Goal: Task Accomplishment & Management: Complete application form

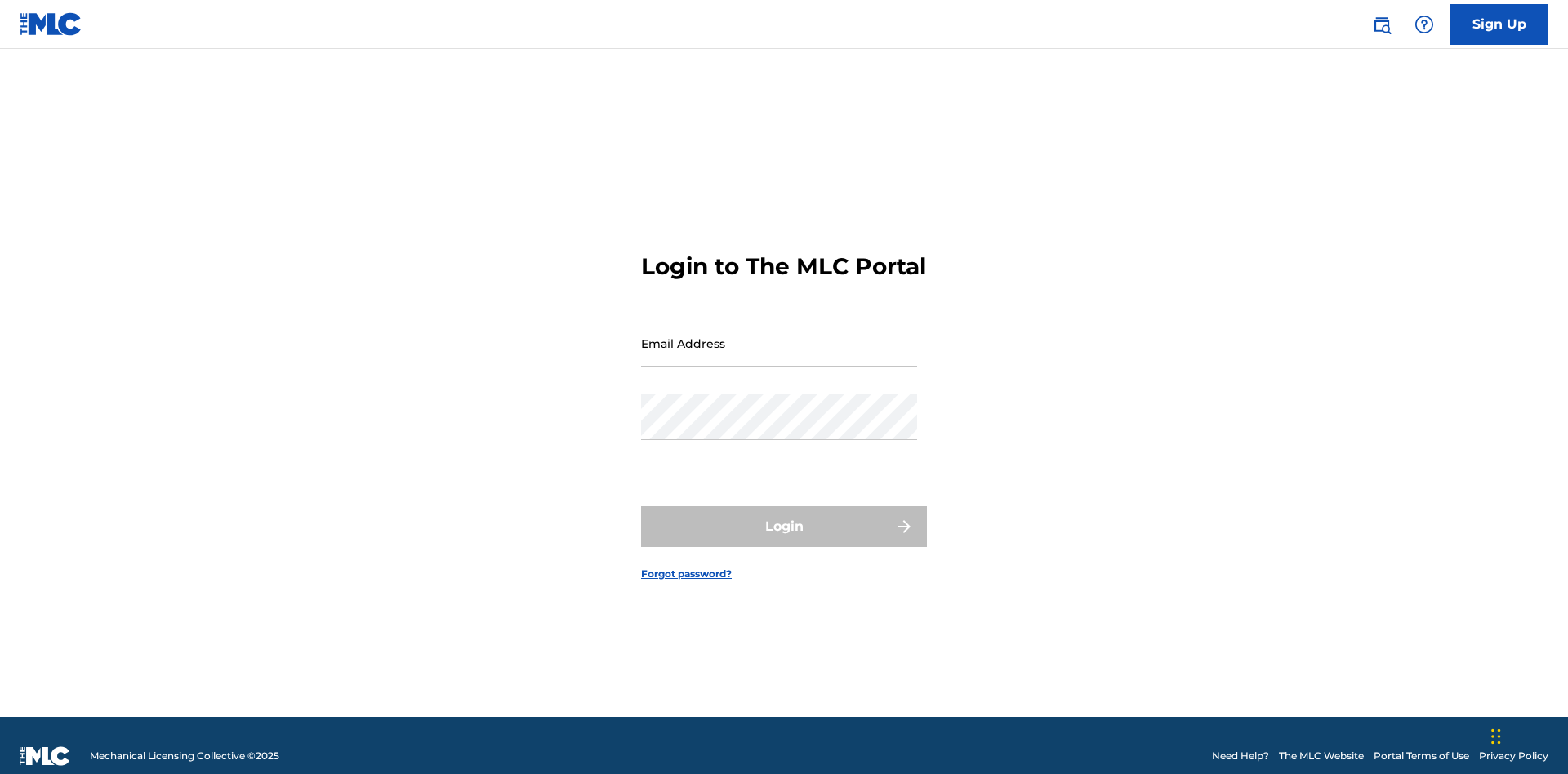
scroll to position [21, 0]
click at [779, 336] on input "Email Address" at bounding box center [779, 343] width 276 height 46
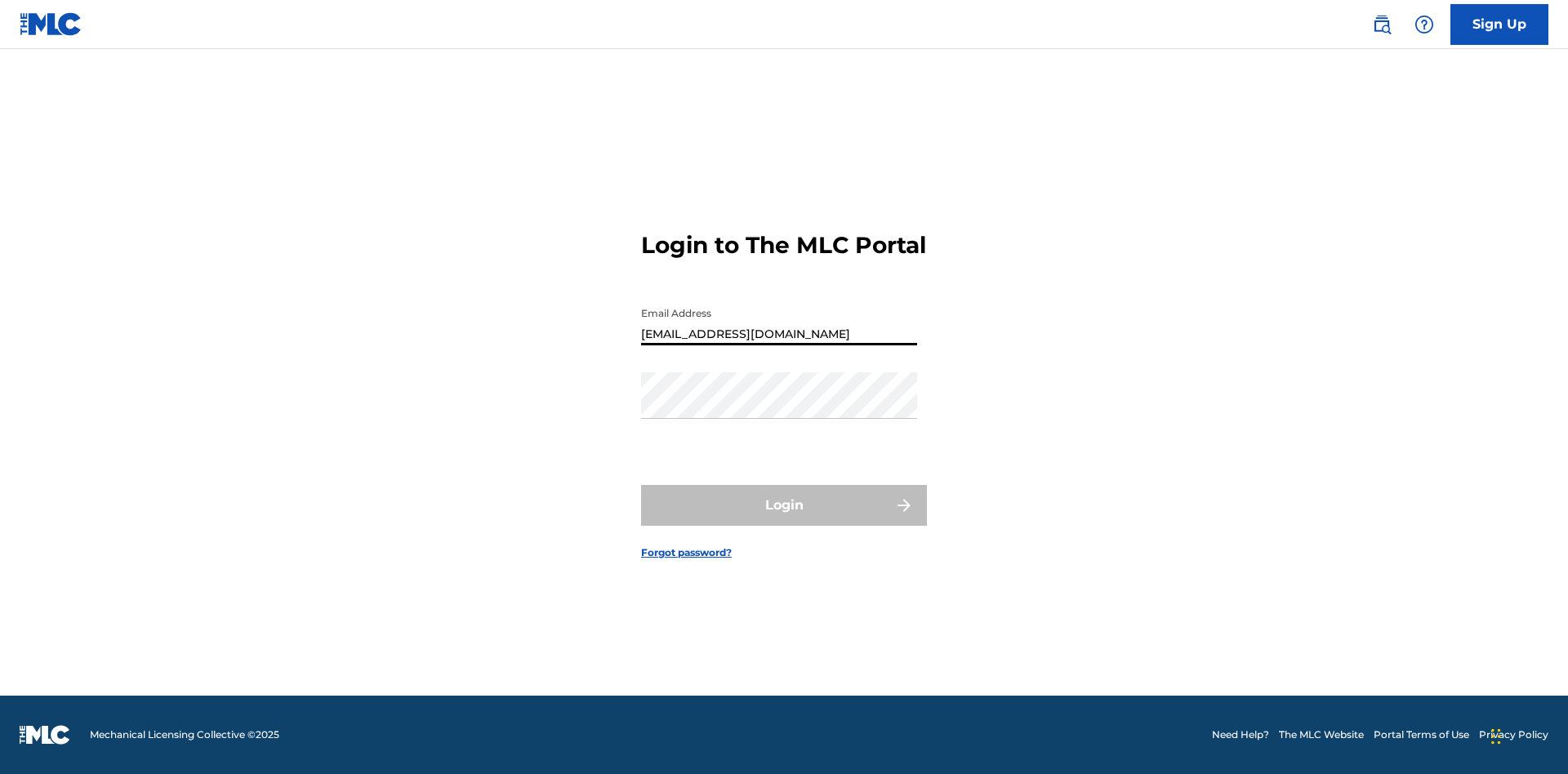
type input "Duke.McTesterson@gmail.com"
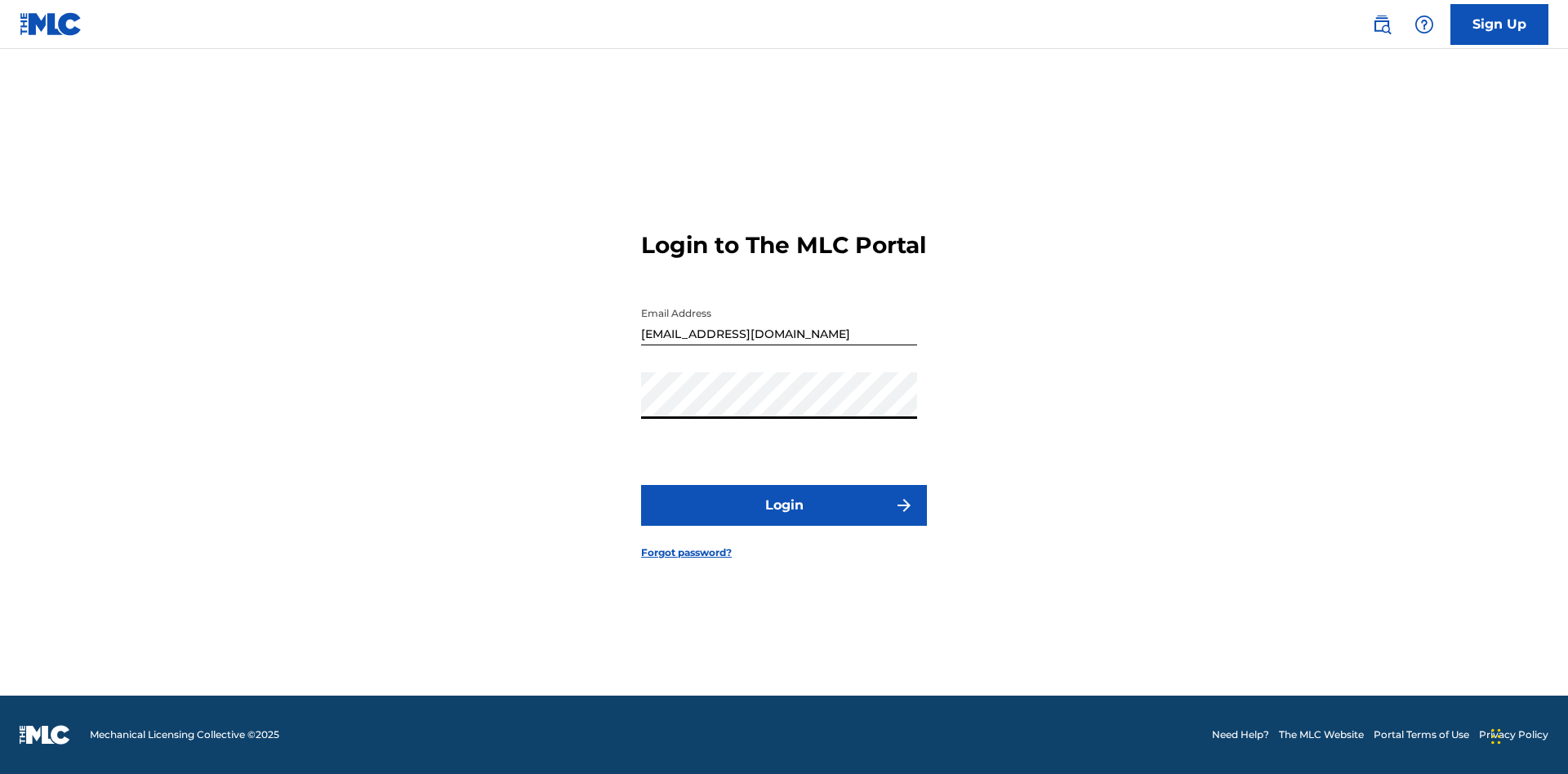
click at [784, 520] on button "Login" at bounding box center [784, 505] width 286 height 41
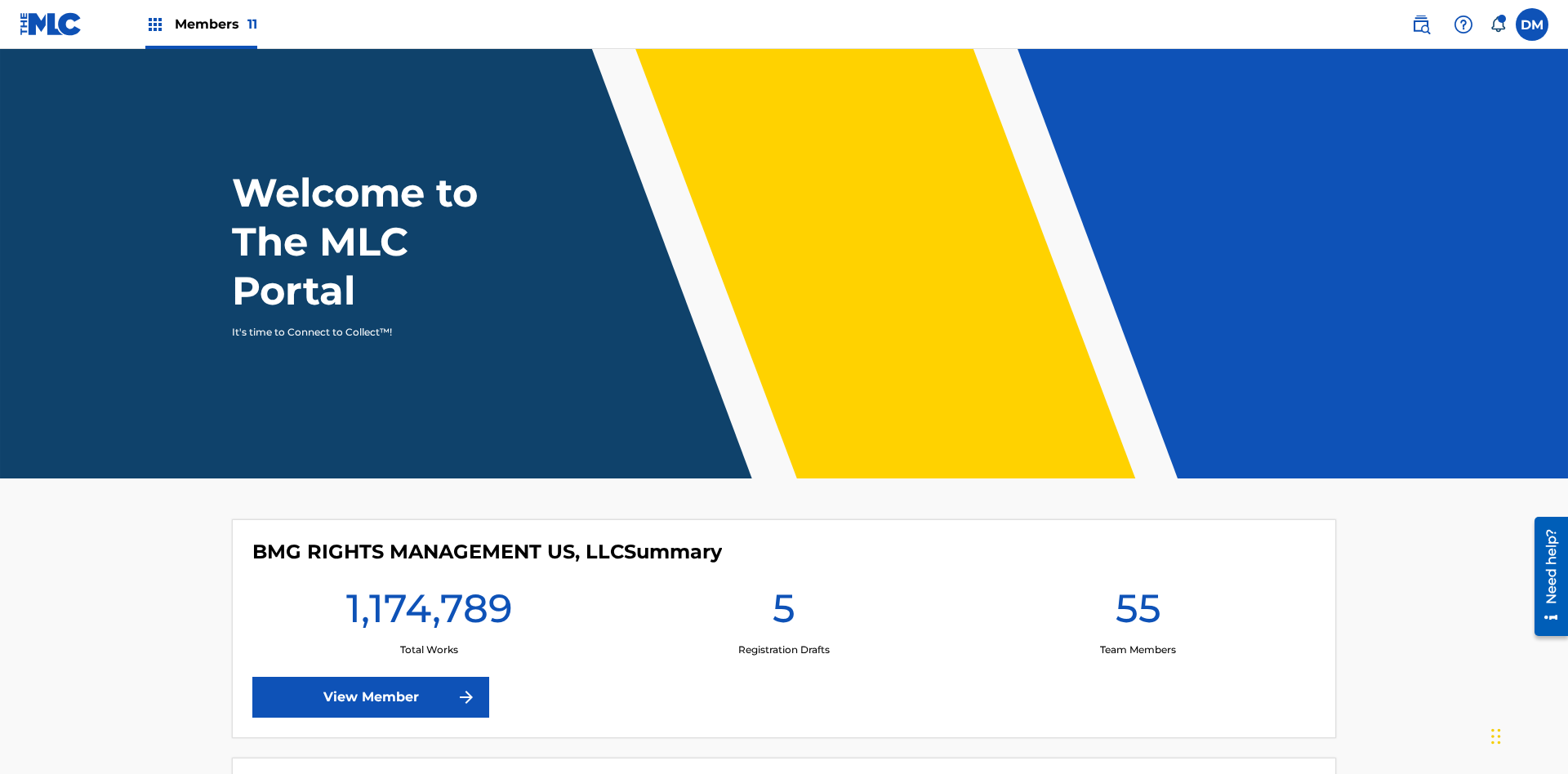
scroll to position [70, 0]
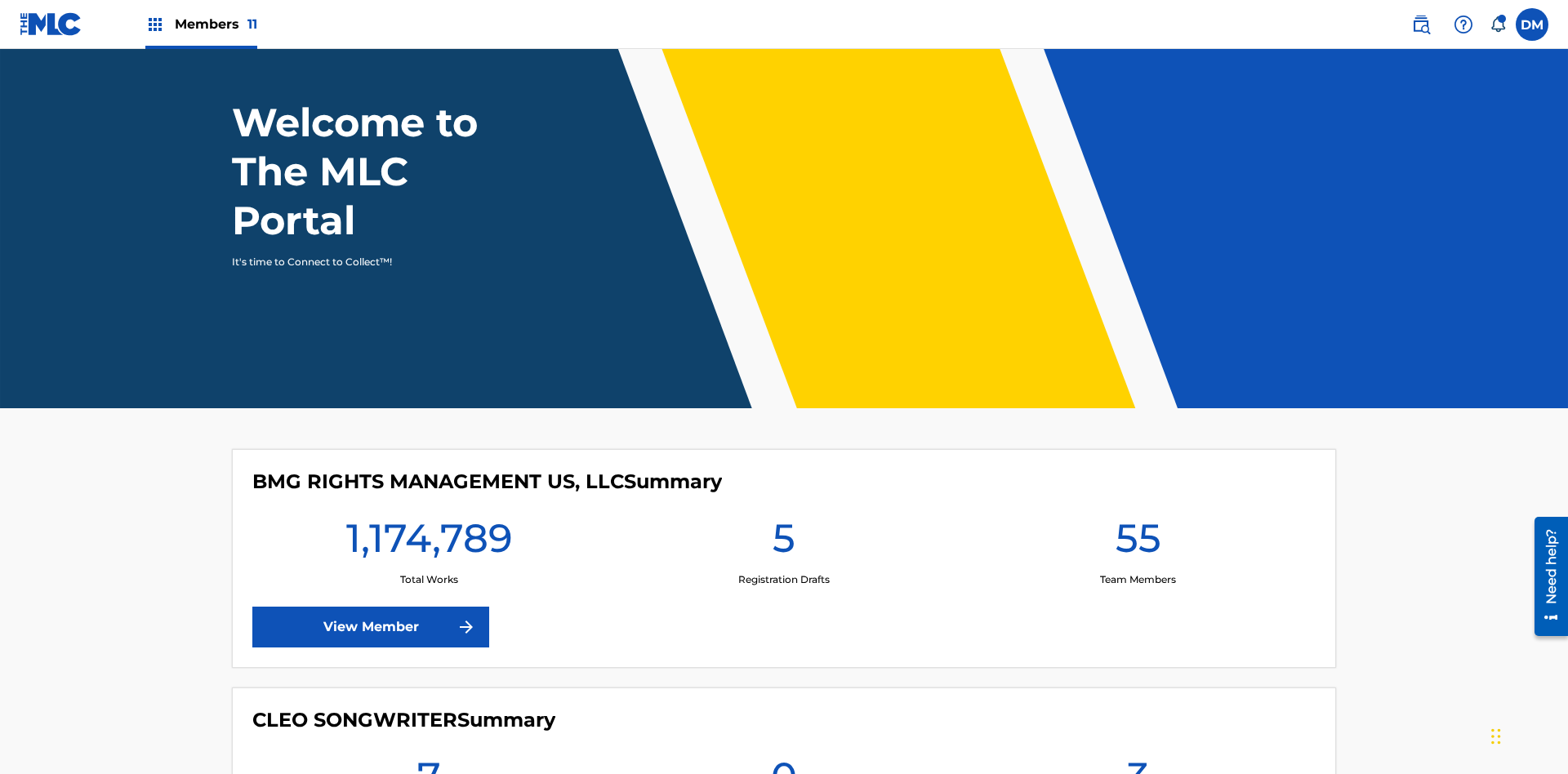
click at [201, 24] on span "Members 11" at bounding box center [215, 24] width 83 height 19
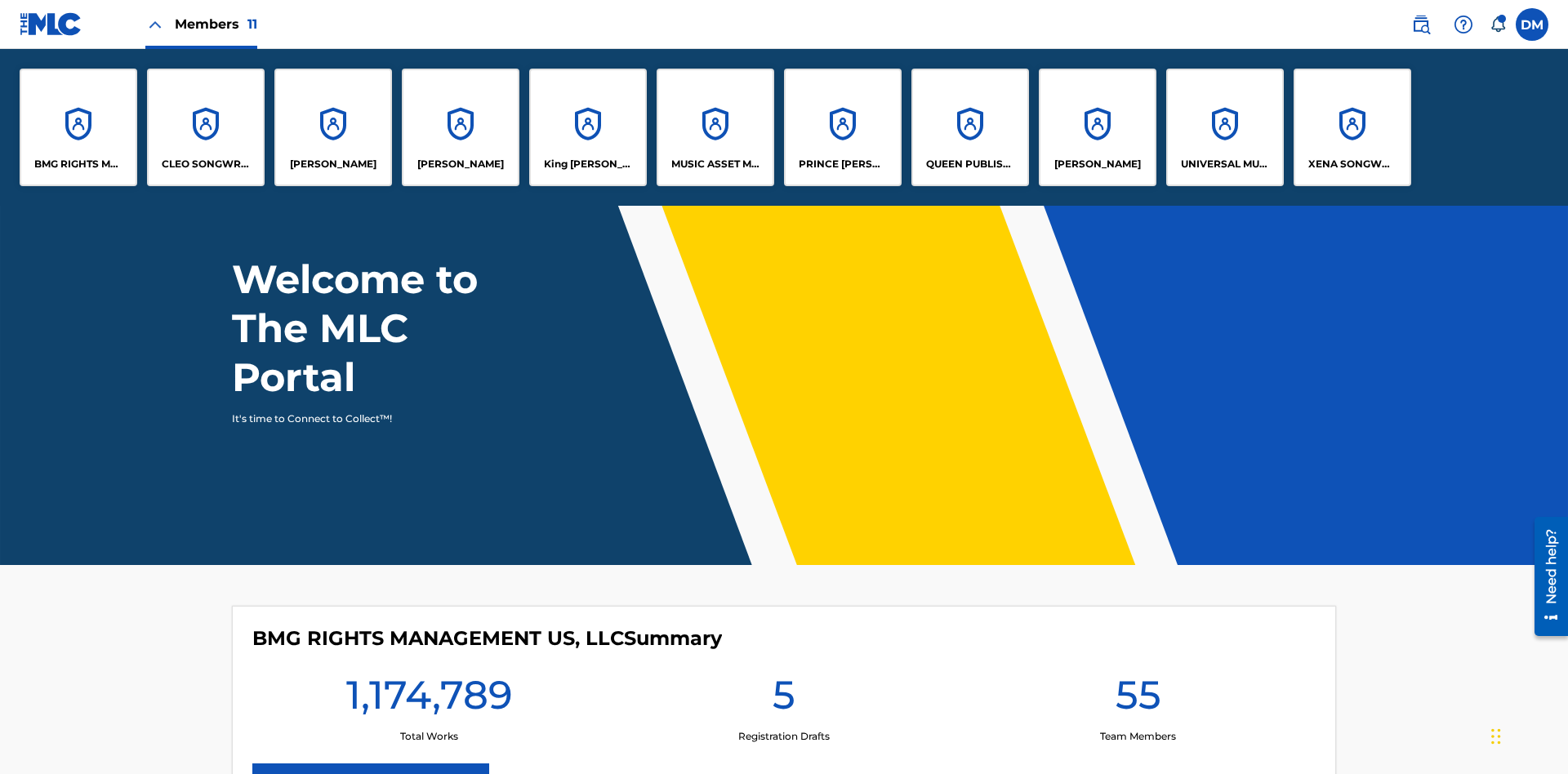
scroll to position [0, 0]
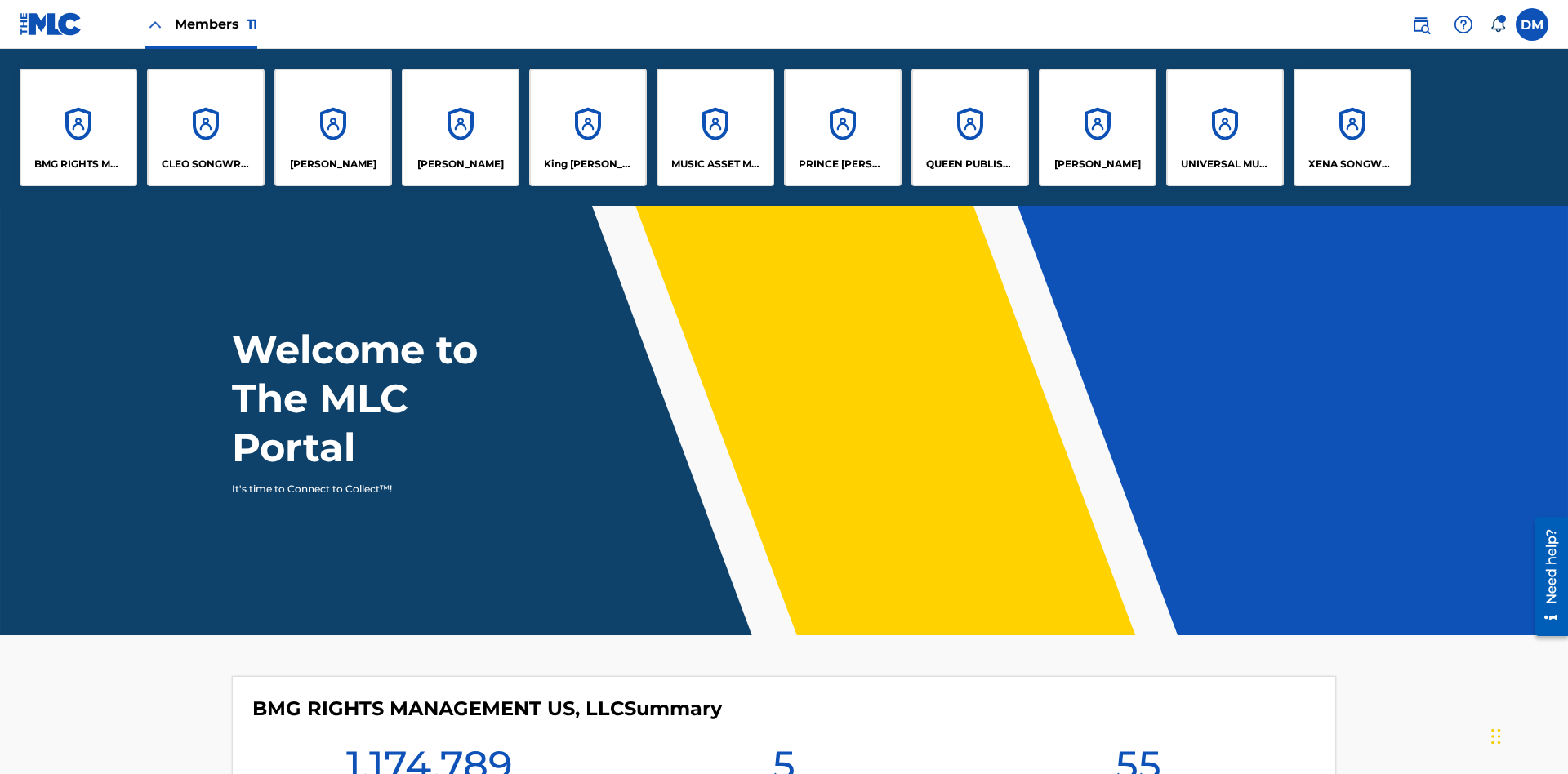
click at [969, 164] on p "QUEEN PUBLISHA" at bounding box center [970, 163] width 89 height 14
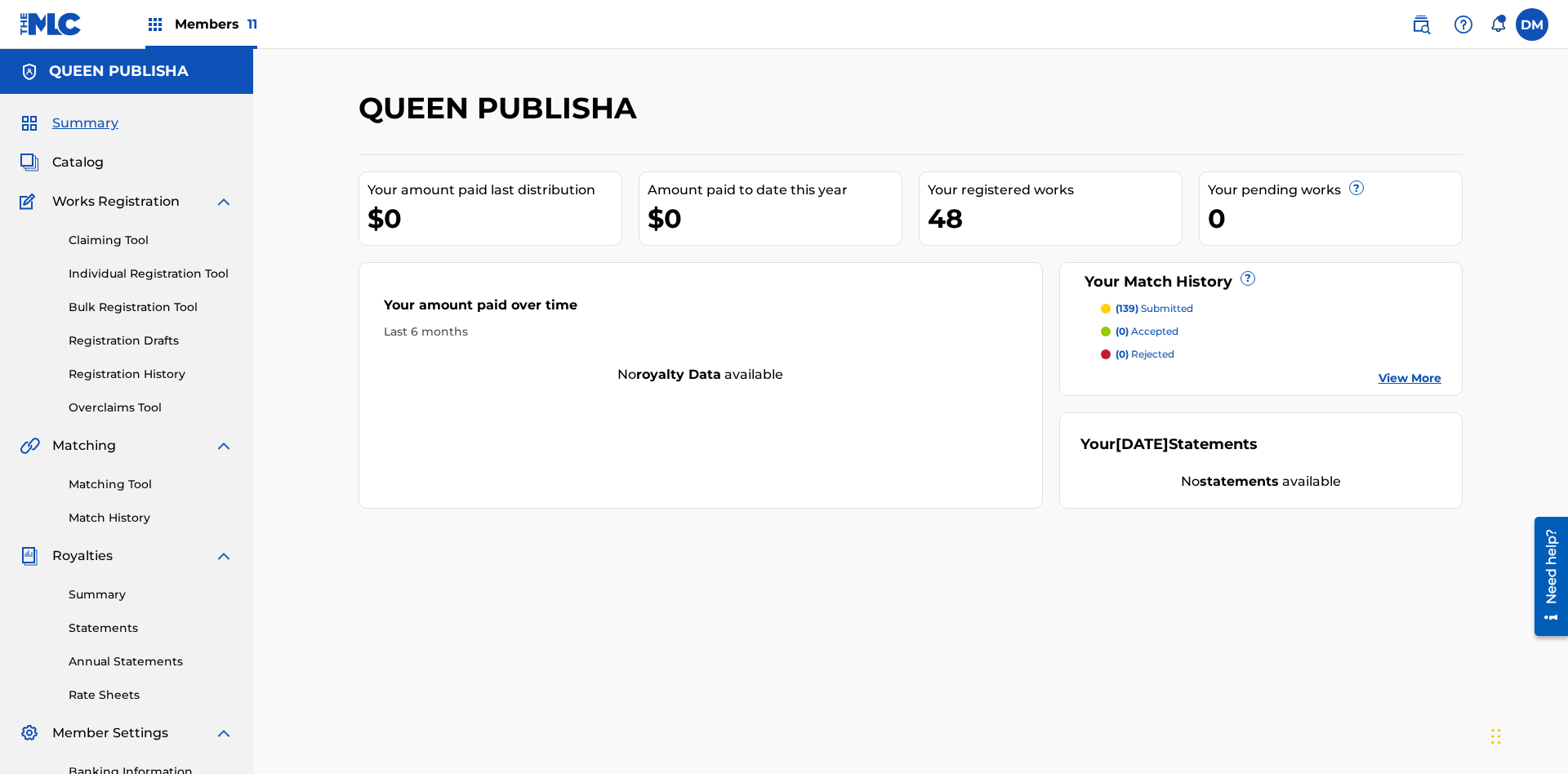
click at [78, 153] on span "Catalog" at bounding box center [78, 162] width 51 height 20
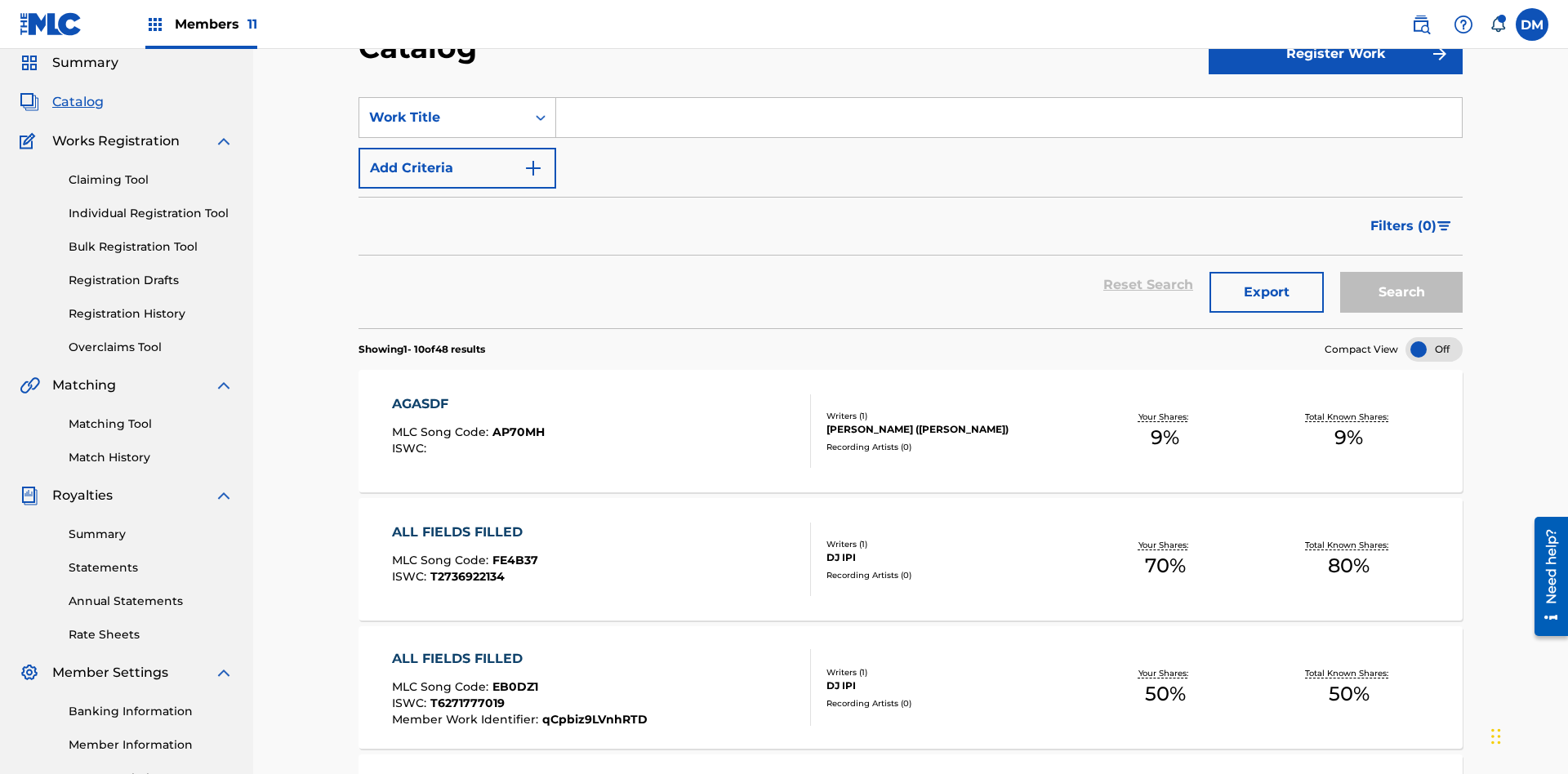
click at [1008, 118] on input "Search Form" at bounding box center [1008, 117] width 906 height 39
type input "ALL FIELDS FILLED"
click at [1401, 272] on button "Search" at bounding box center [1401, 292] width 122 height 41
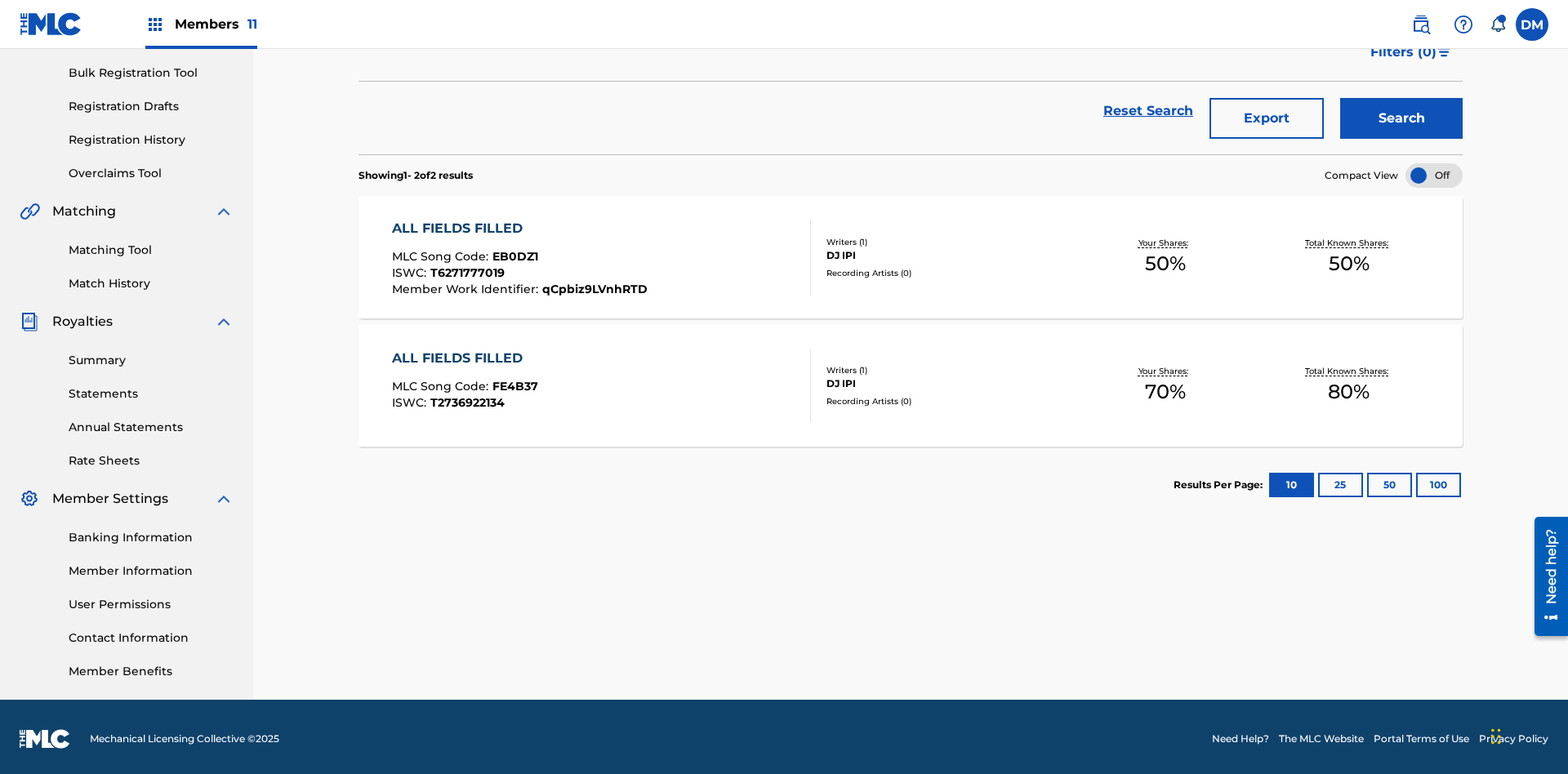
click at [513, 252] on span "EB0DZ1" at bounding box center [515, 256] width 46 height 14
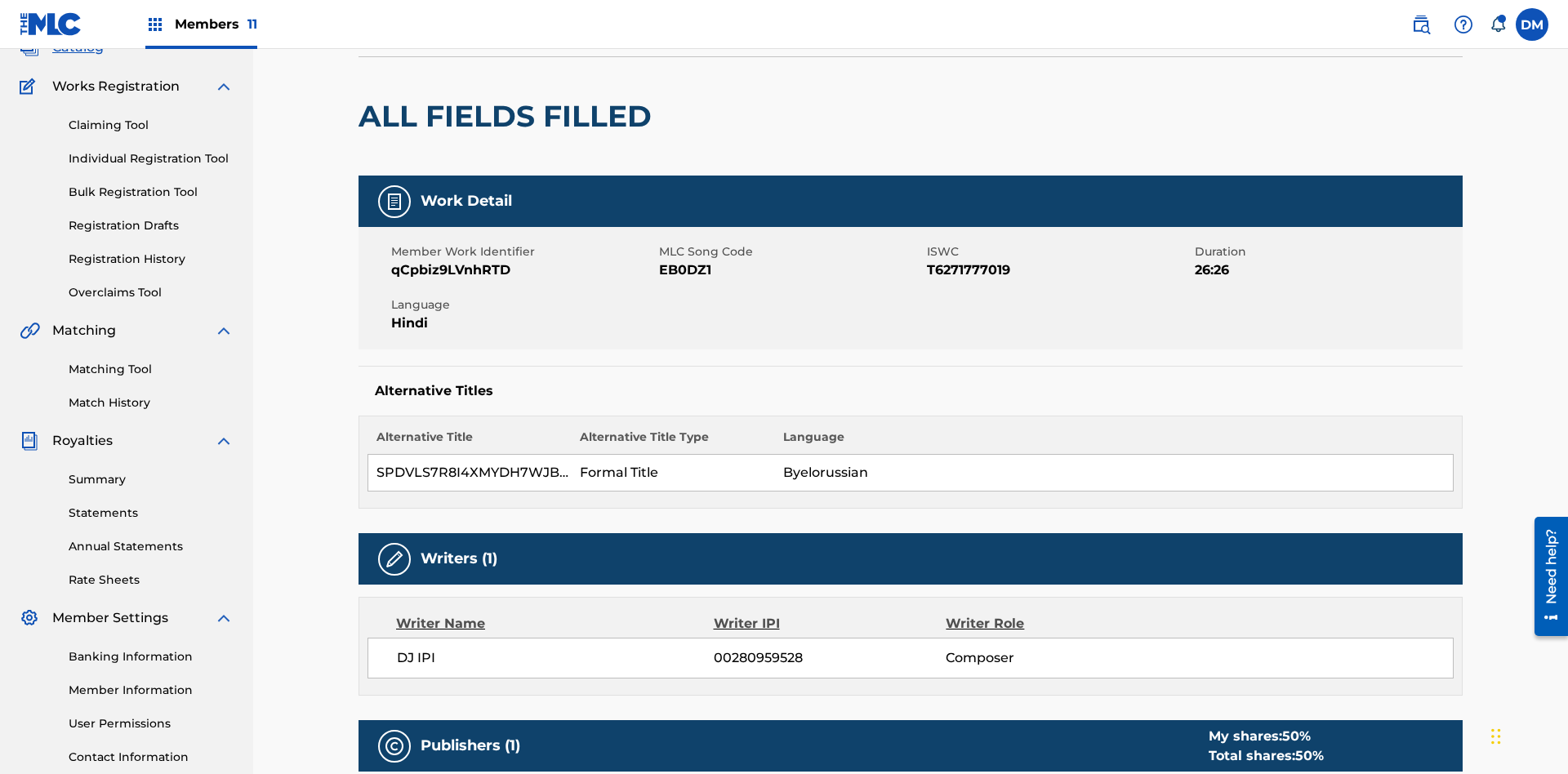
click at [1394, 15] on button "Edit" at bounding box center [1413, 4] width 98 height 25
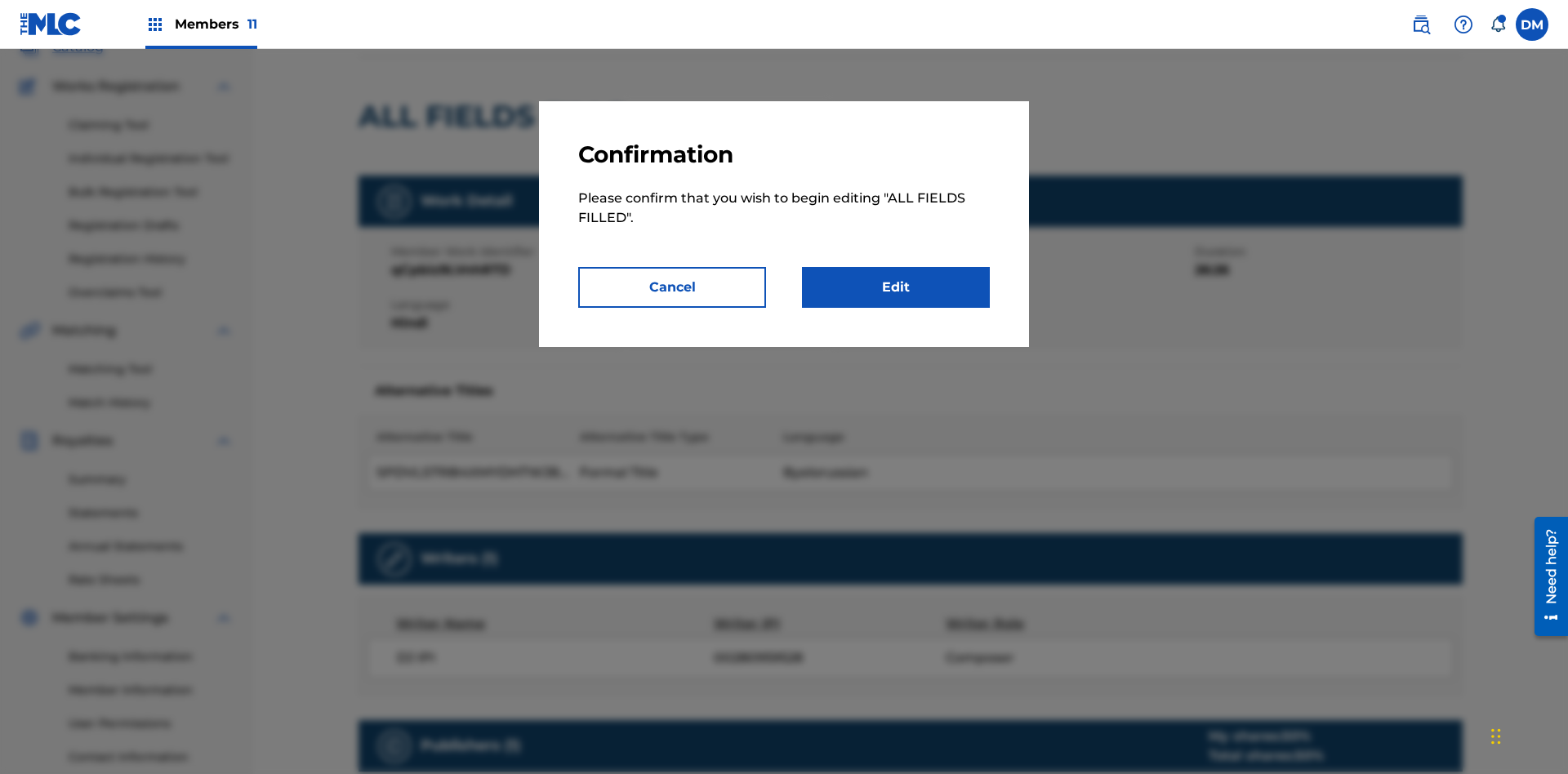
scroll to position [9, 0]
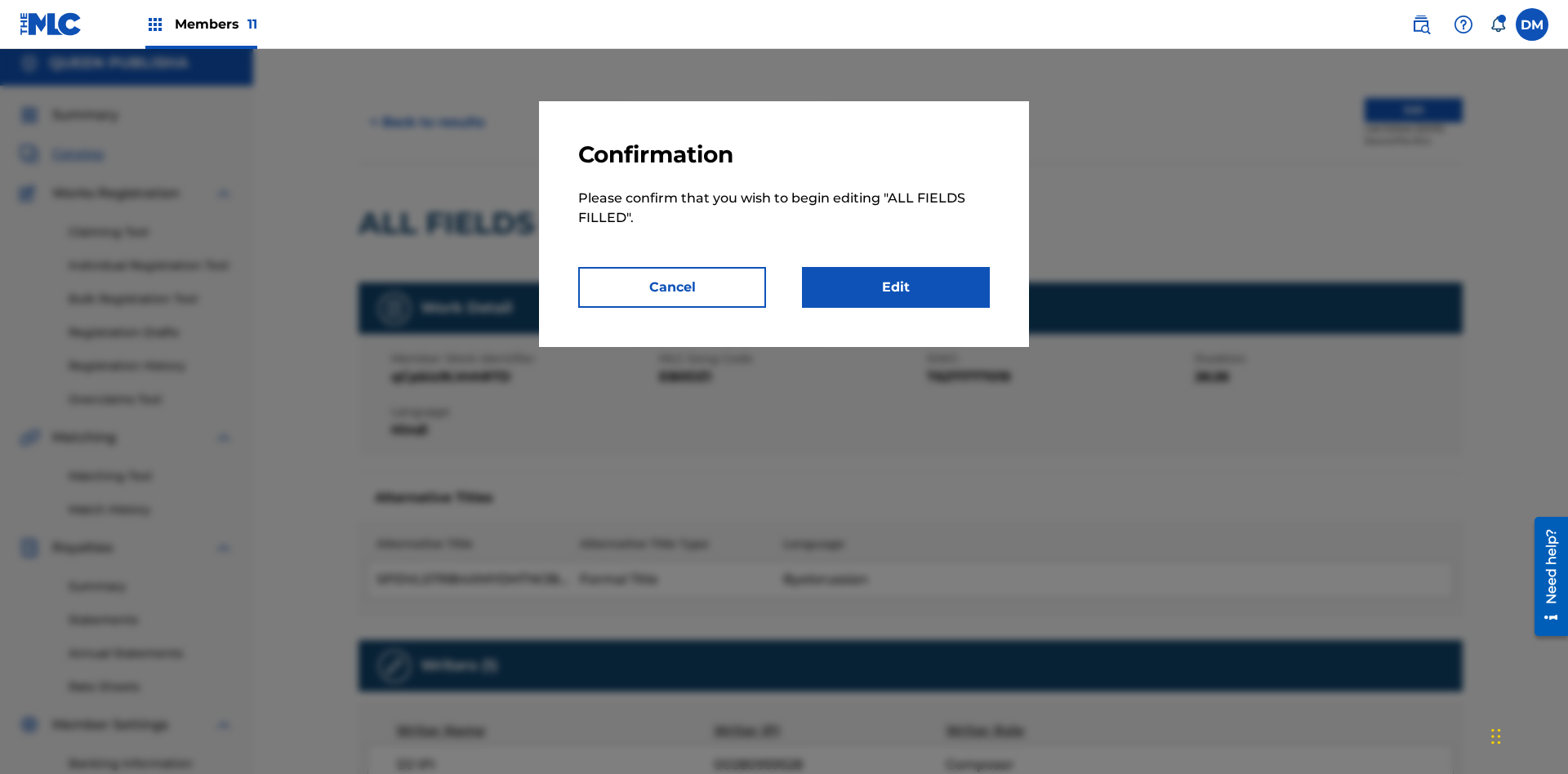
click at [896, 287] on link "Edit" at bounding box center [895, 287] width 188 height 41
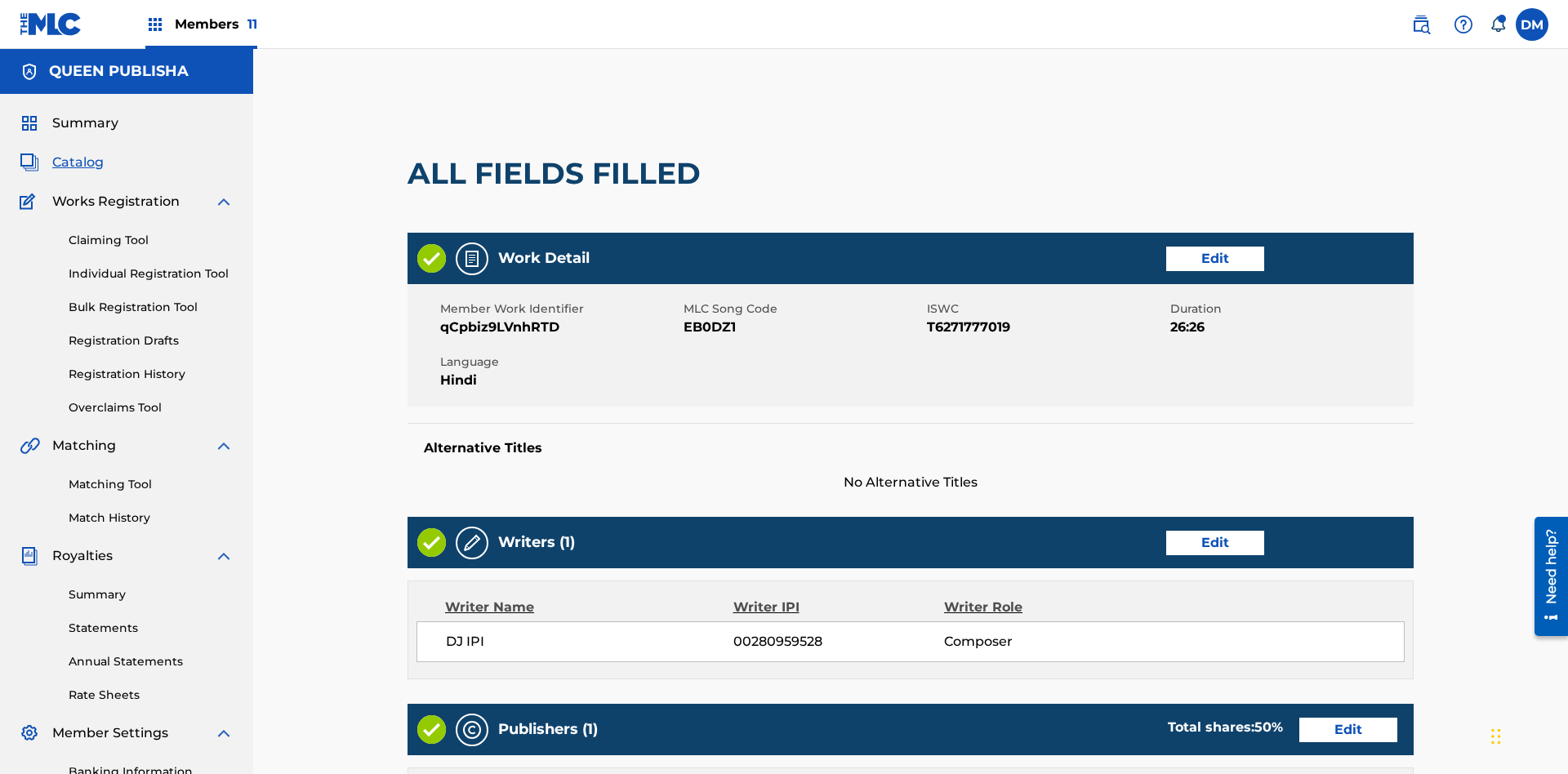
click at [1166, 247] on link "Edit" at bounding box center [1214, 259] width 98 height 25
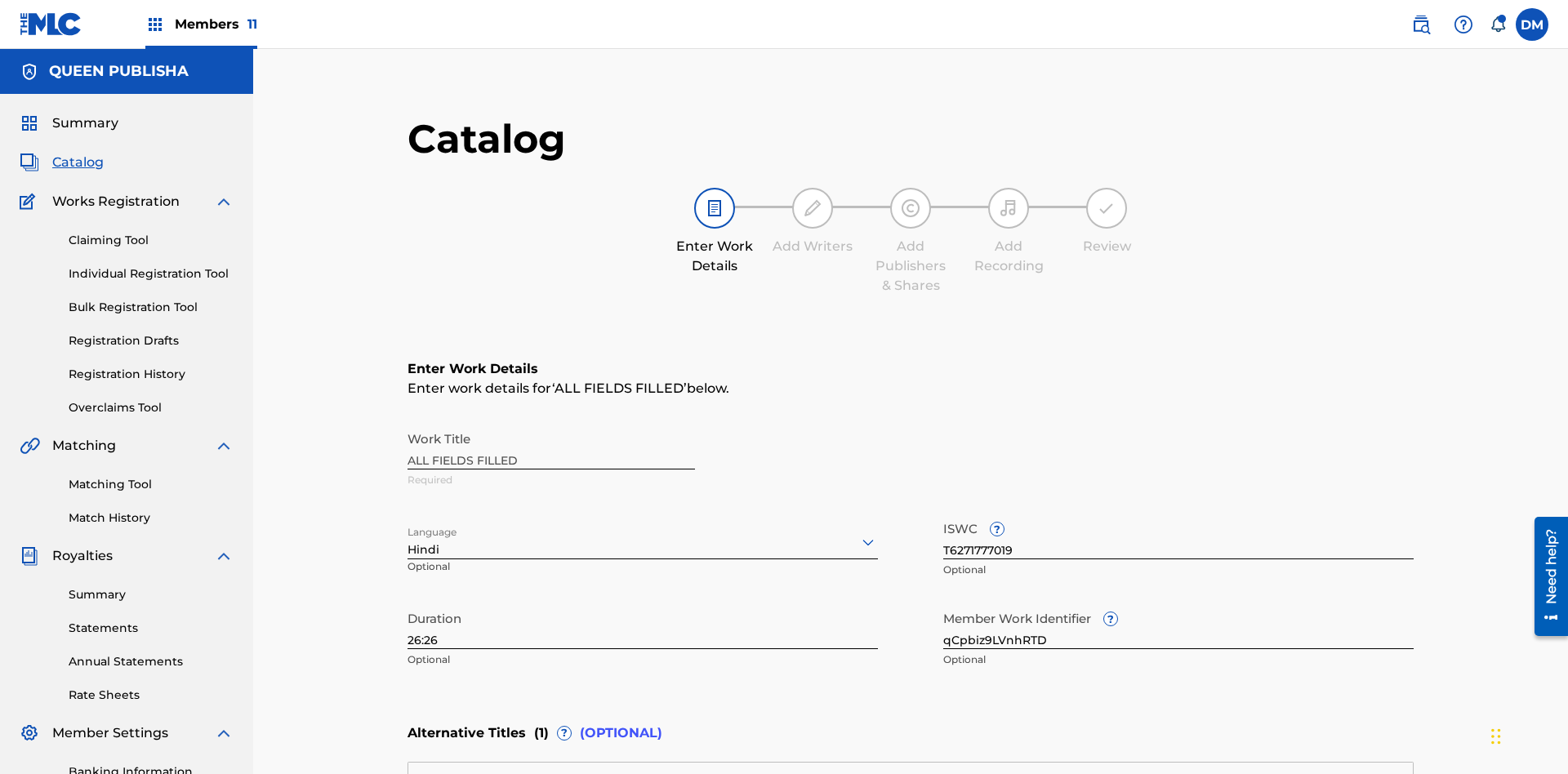
scroll to position [384, 408]
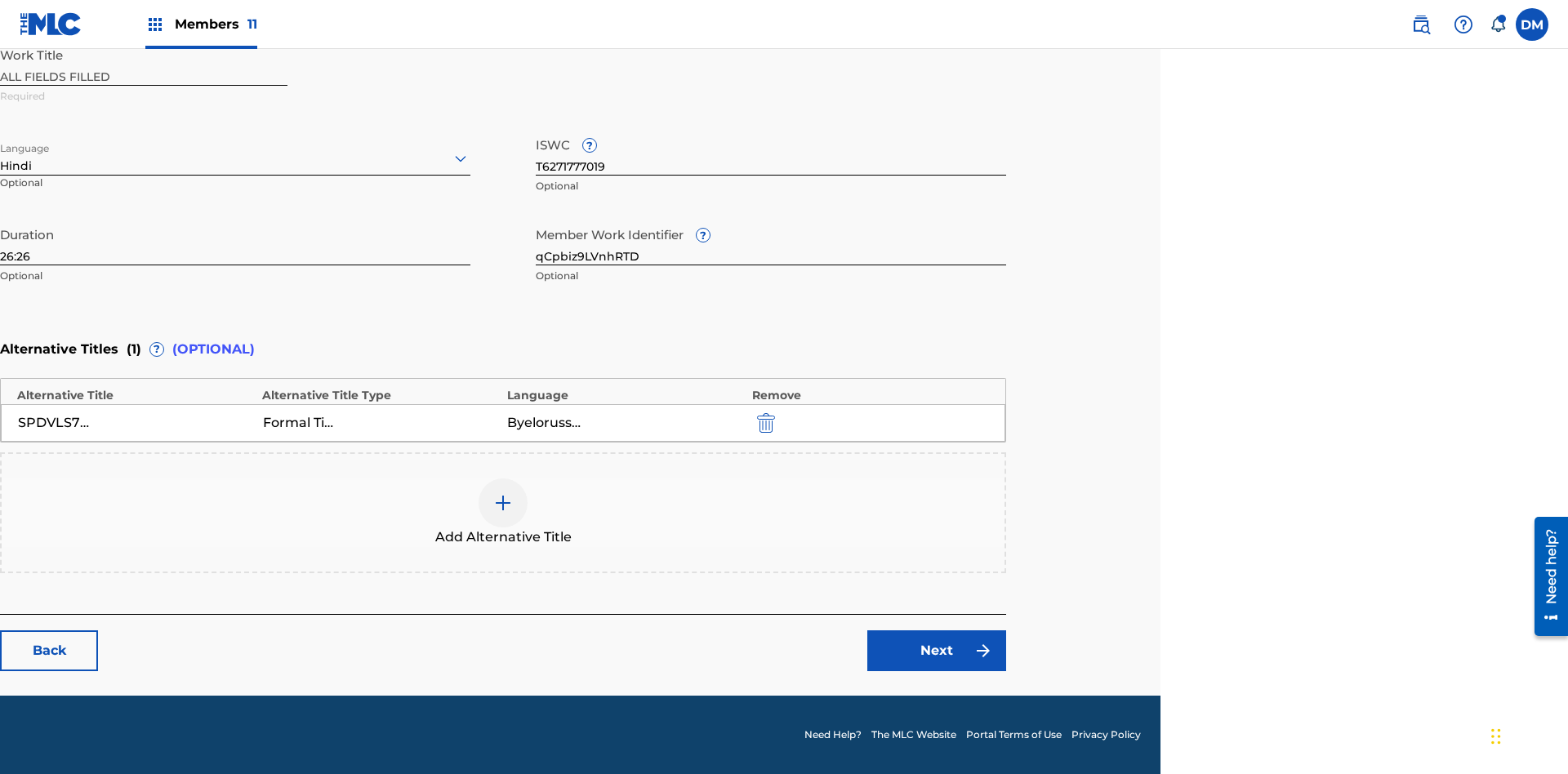
click at [235, 242] on input "26:26" at bounding box center [235, 242] width 470 height 46
type input "18:18"
click at [461, 158] on icon at bounding box center [460, 158] width 20 height 20
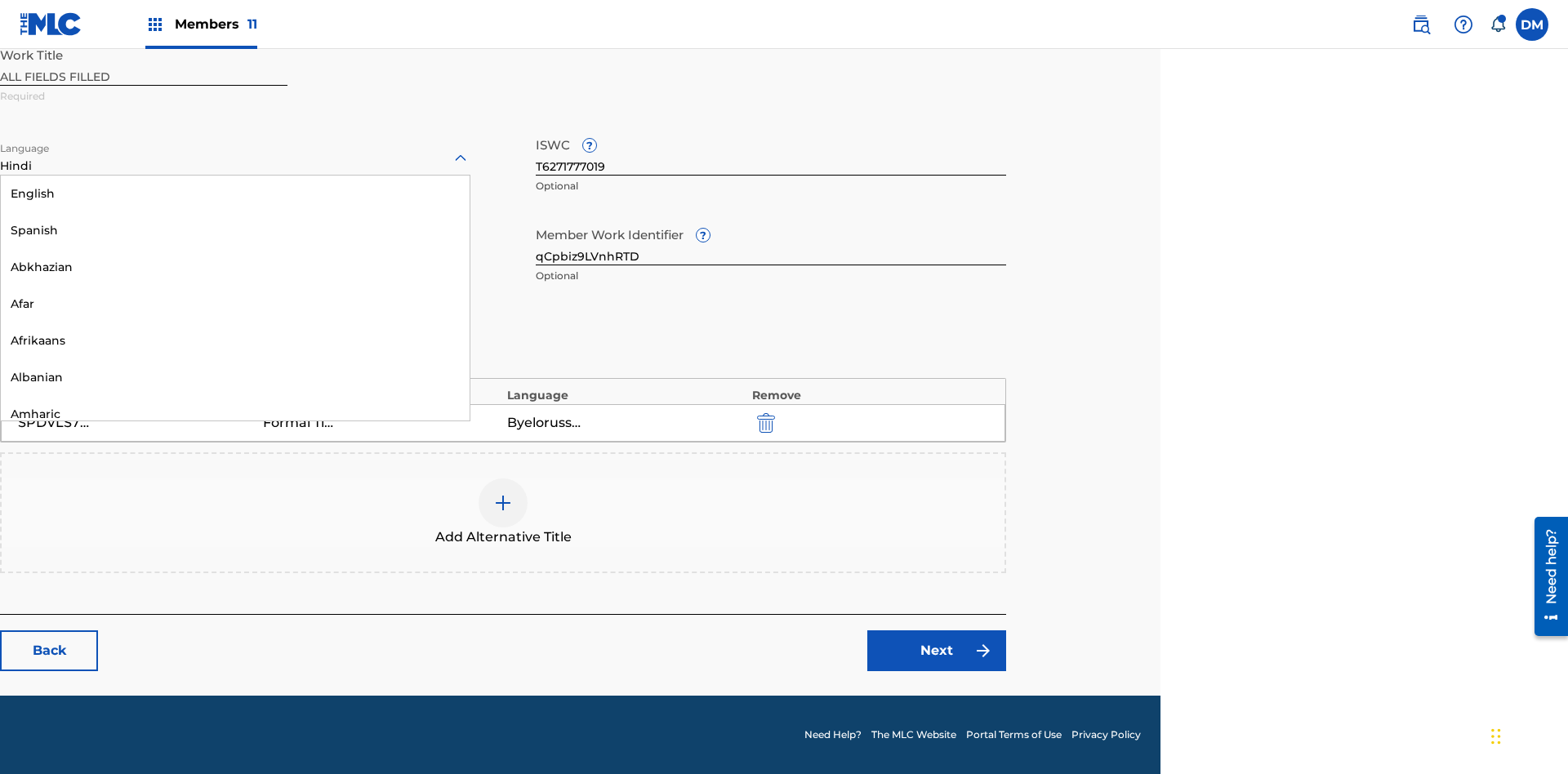
scroll to position [1568, 0]
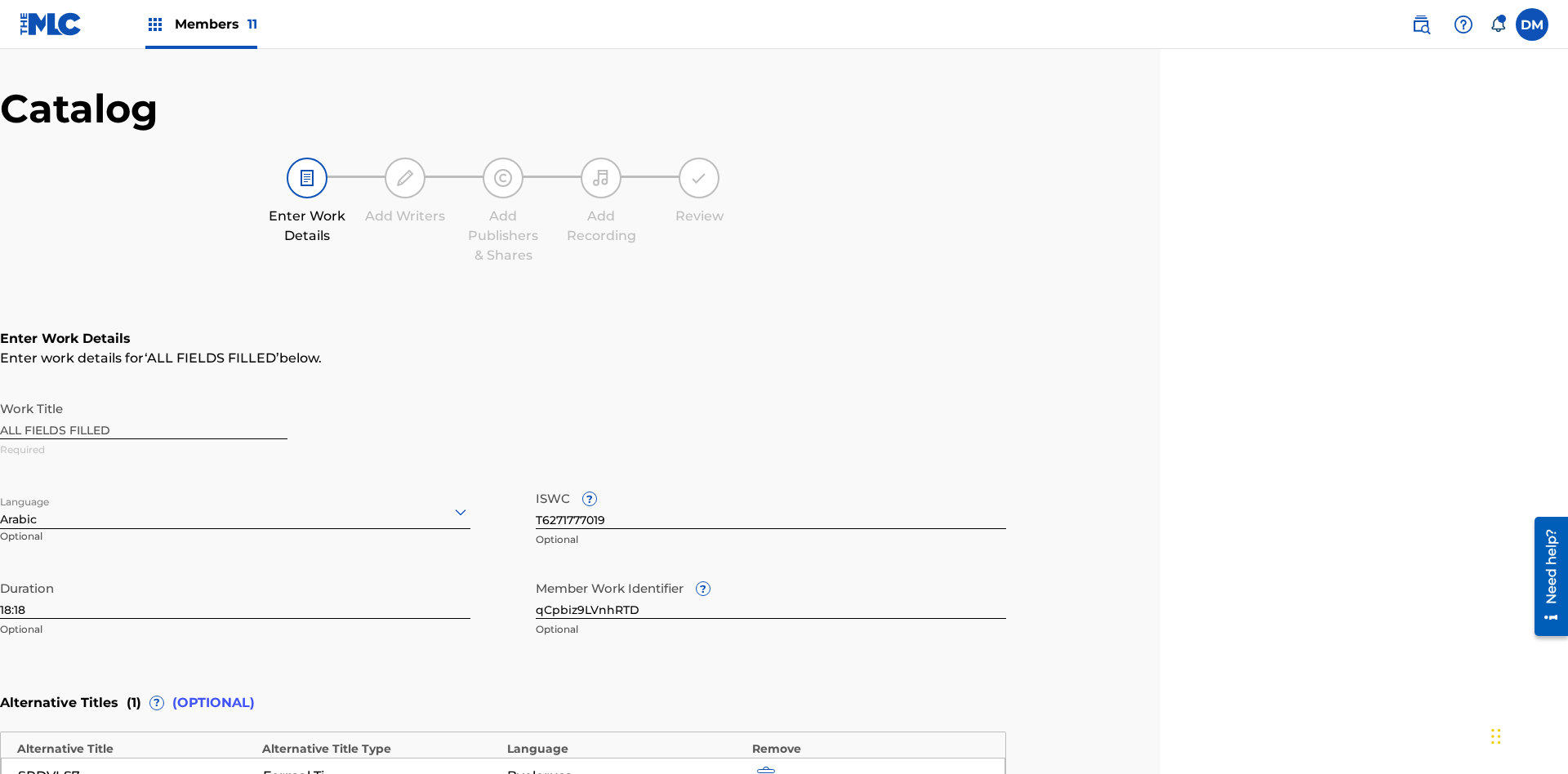
click at [771, 573] on input "qCpbiz9LVnhRTD" at bounding box center [771, 596] width 470 height 46
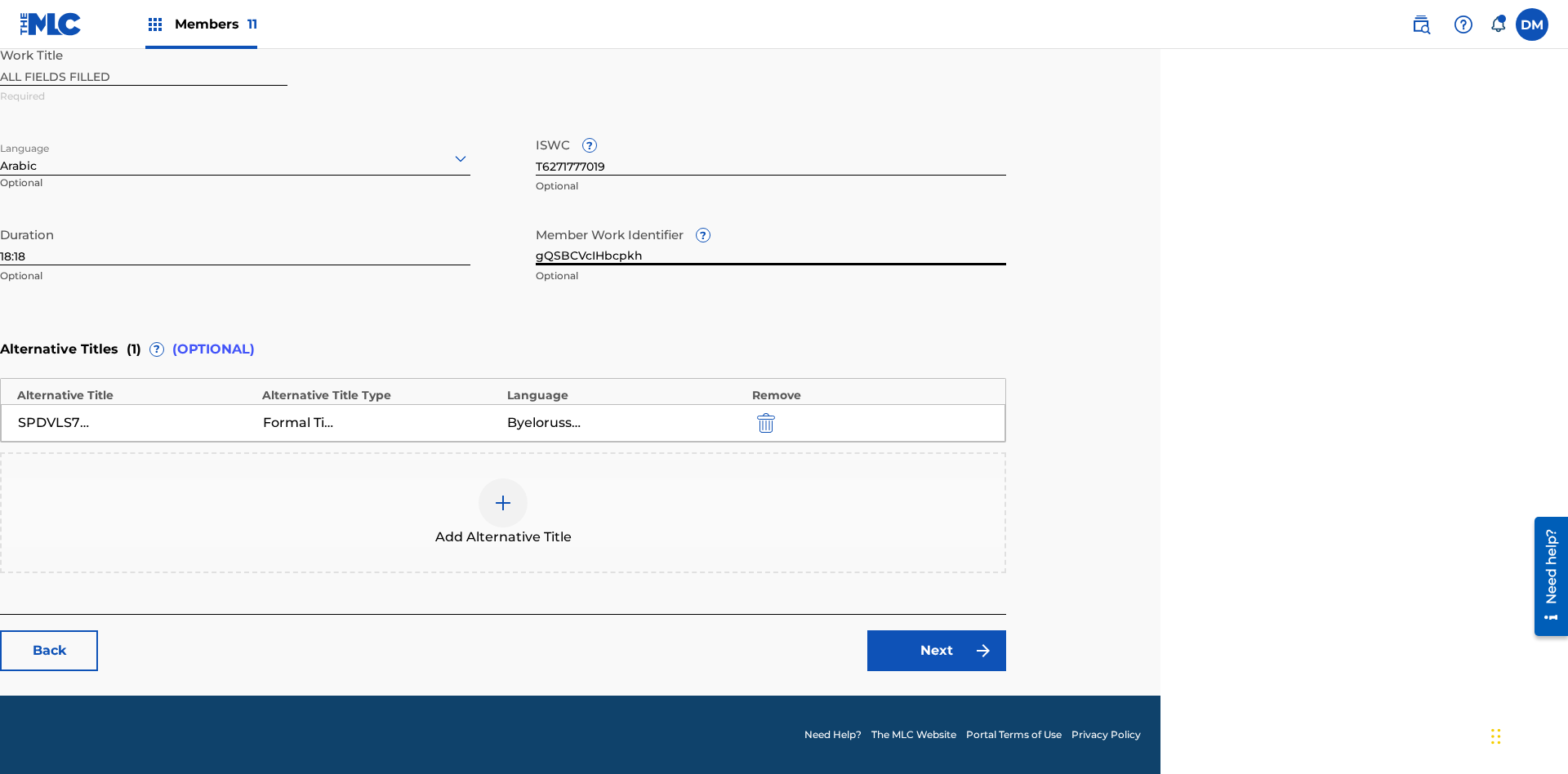
type input "gQSBCVcIHbcpkh"
click at [771, 152] on input "T6271777019" at bounding box center [771, 152] width 470 height 46
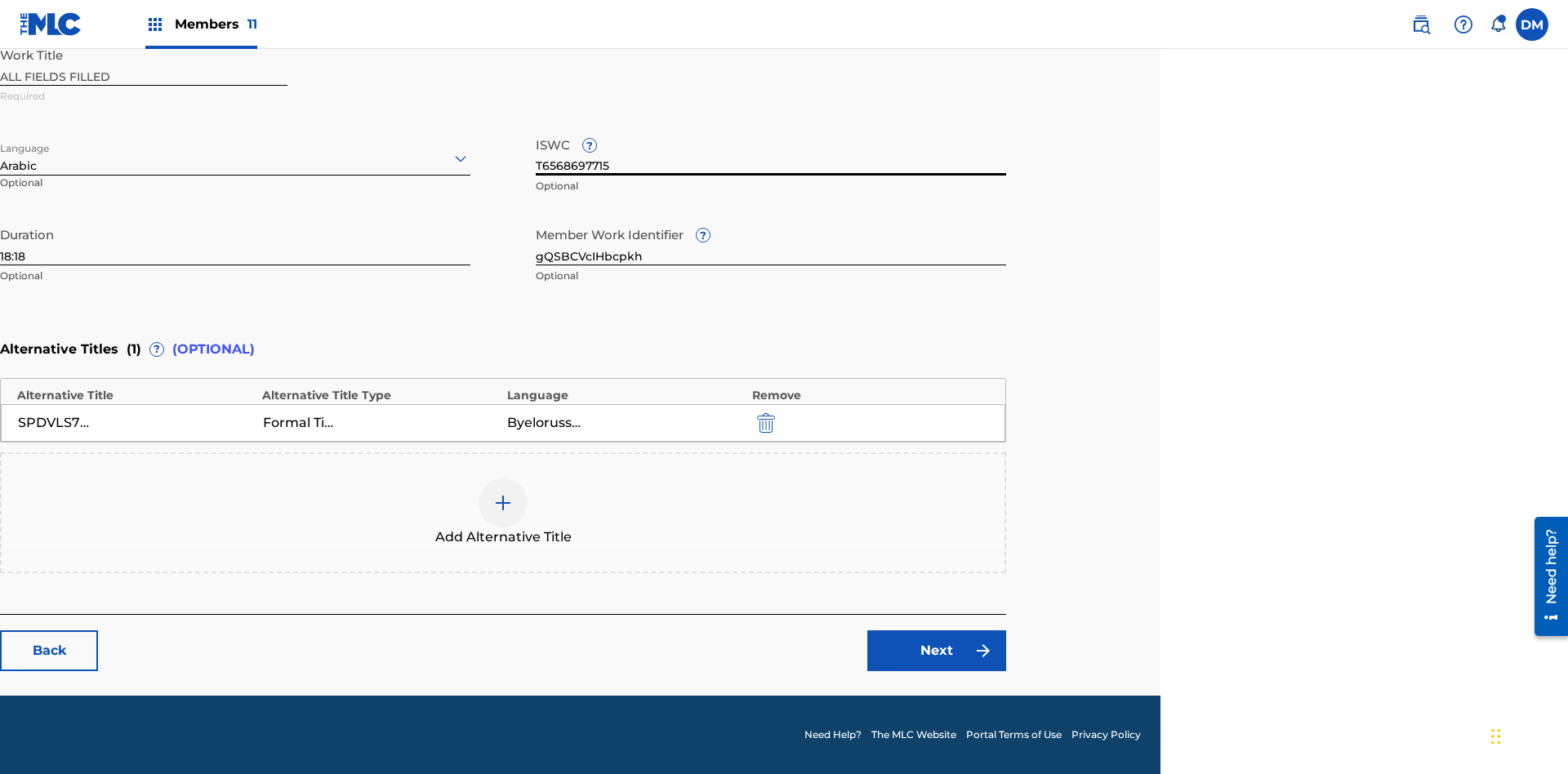
type input "T6568697715"
click at [764, 422] on img "submit" at bounding box center [766, 423] width 18 height 20
click at [503, 512] on img at bounding box center [503, 503] width 20 height 20
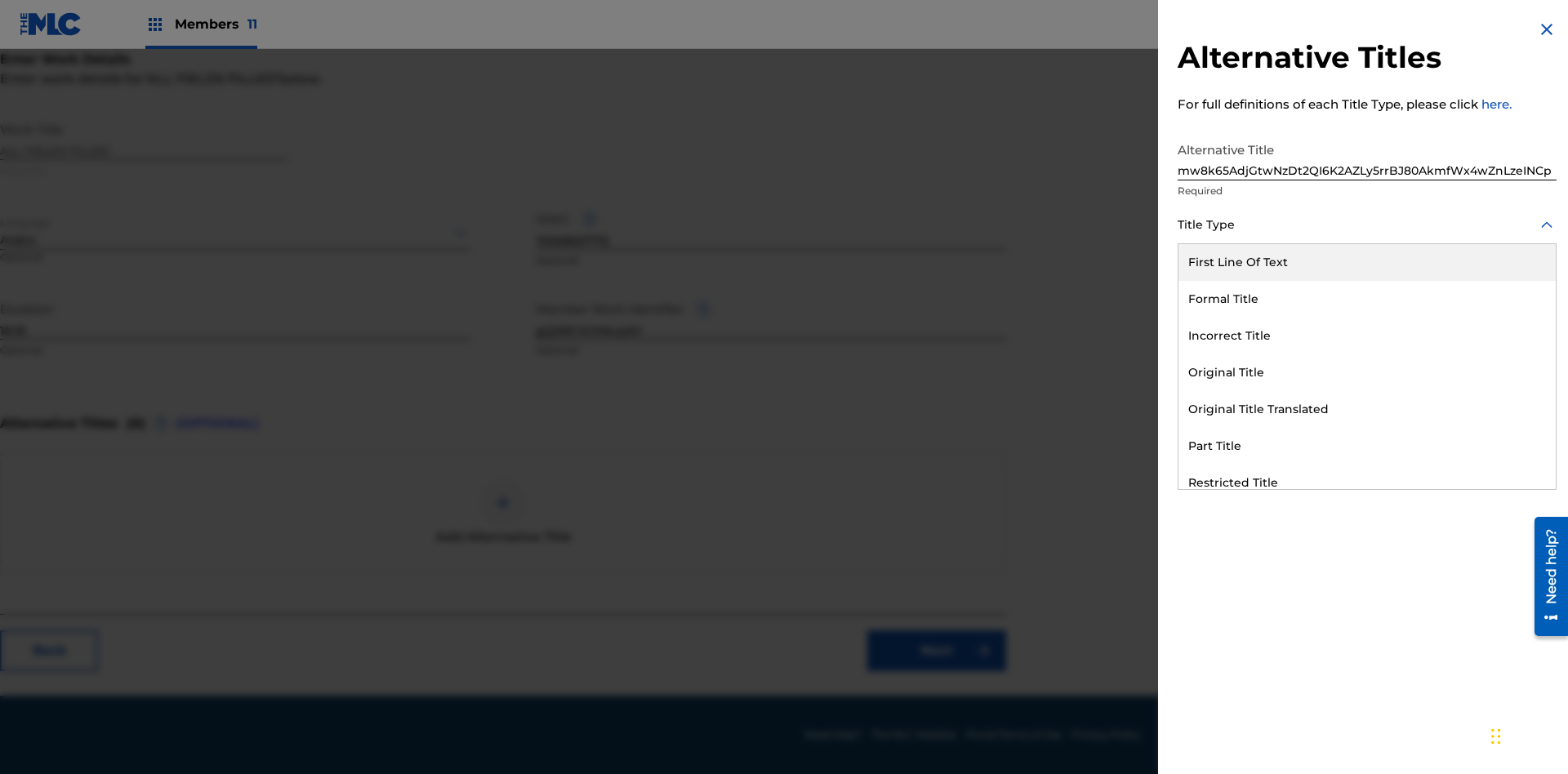
click at [1367, 336] on div "Incorrect Title" at bounding box center [1367, 336] width 378 height 37
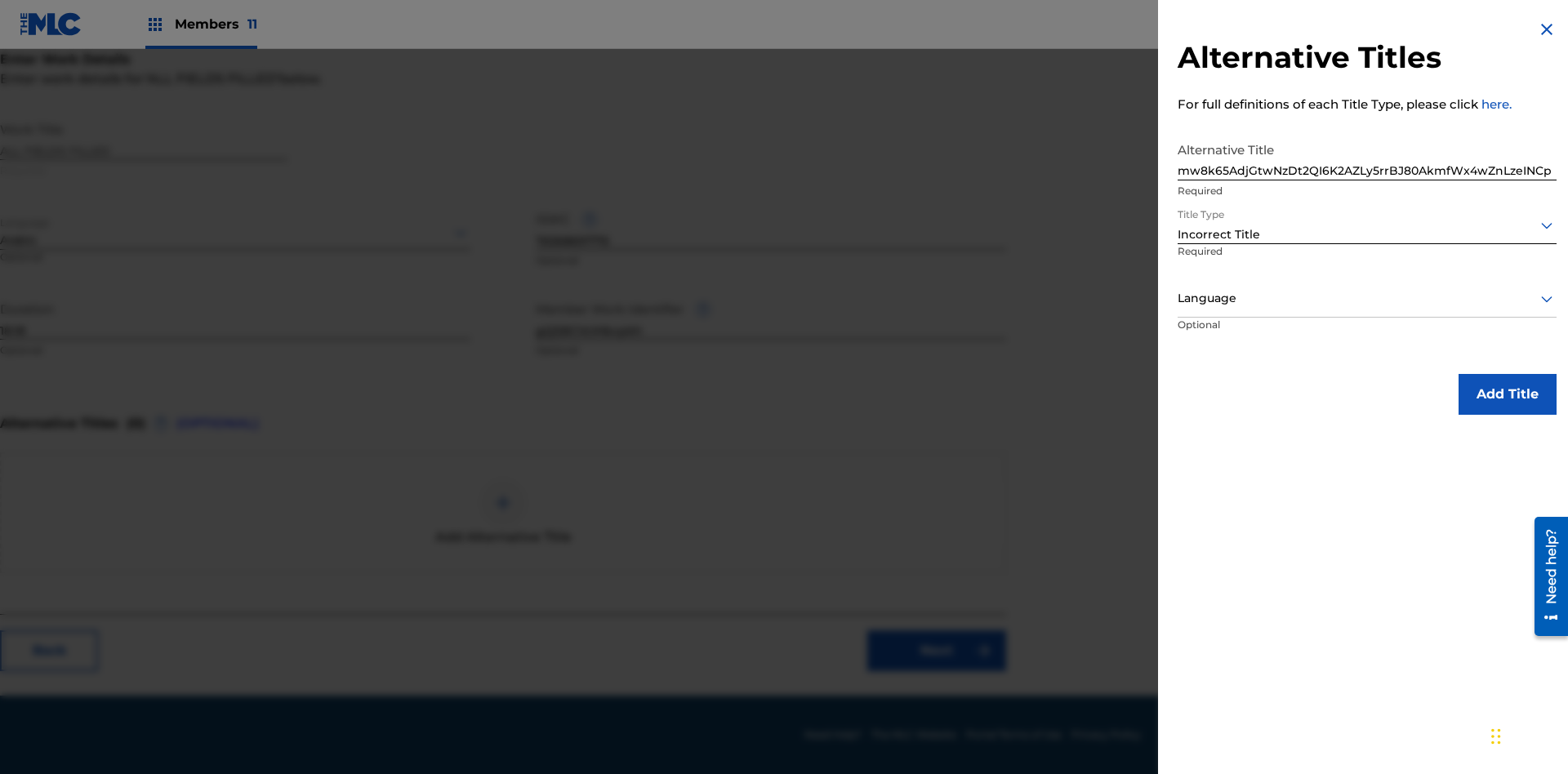
click at [1367, 298] on div at bounding box center [1367, 299] width 378 height 21
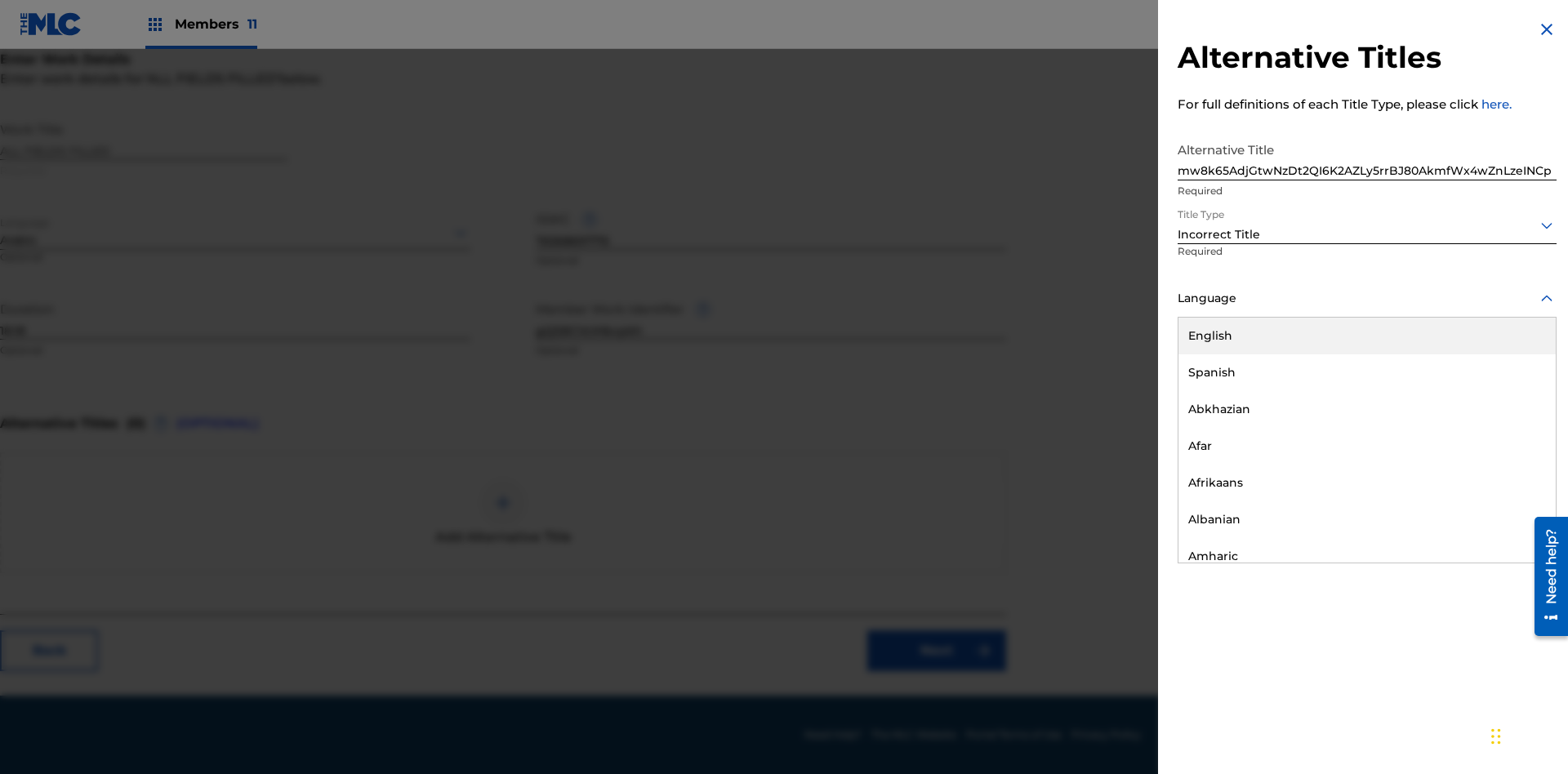
click at [1507, 394] on button "Add Title" at bounding box center [1507, 394] width 98 height 41
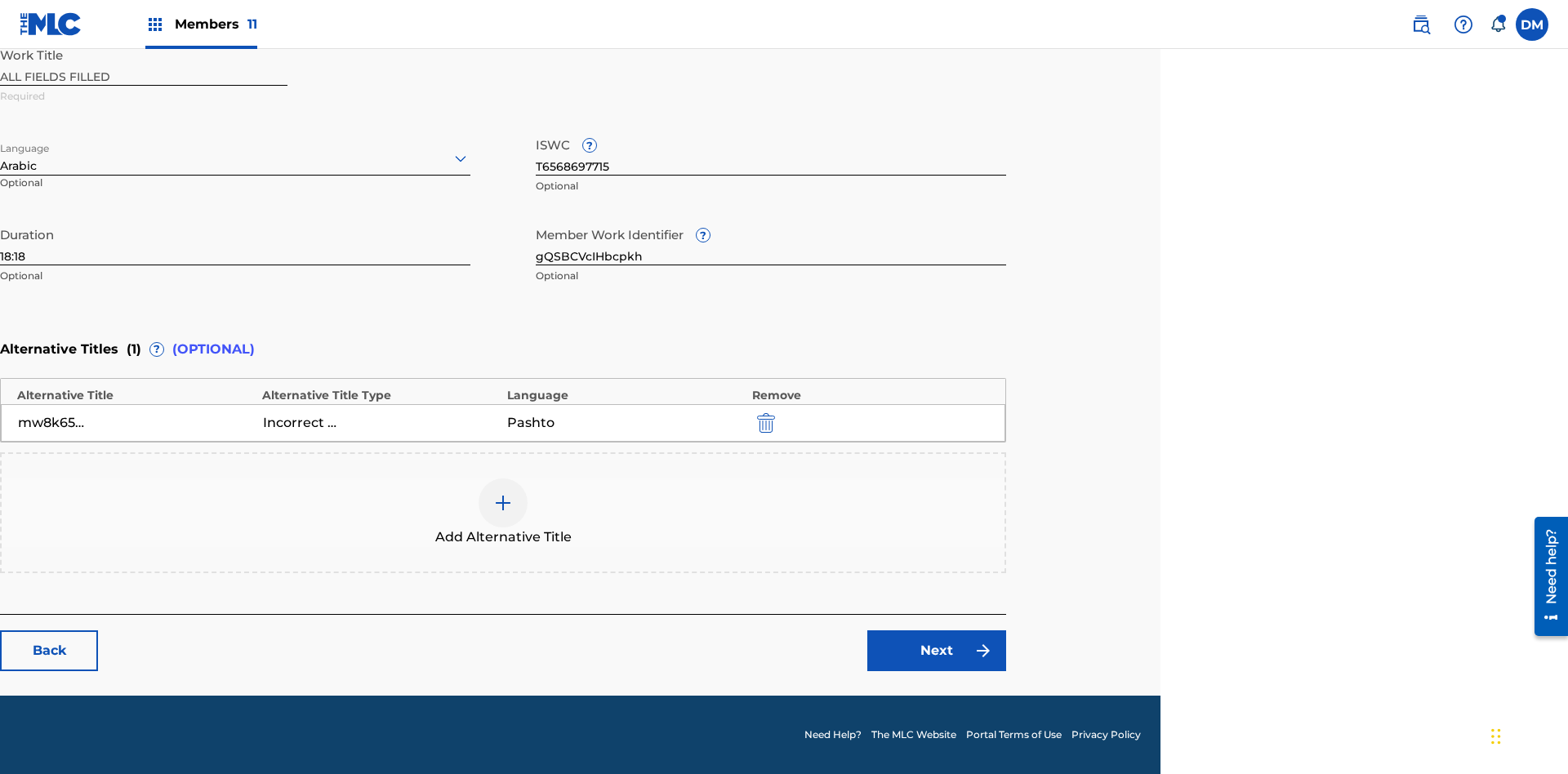
click at [937, 651] on link "Next" at bounding box center [936, 651] width 138 height 41
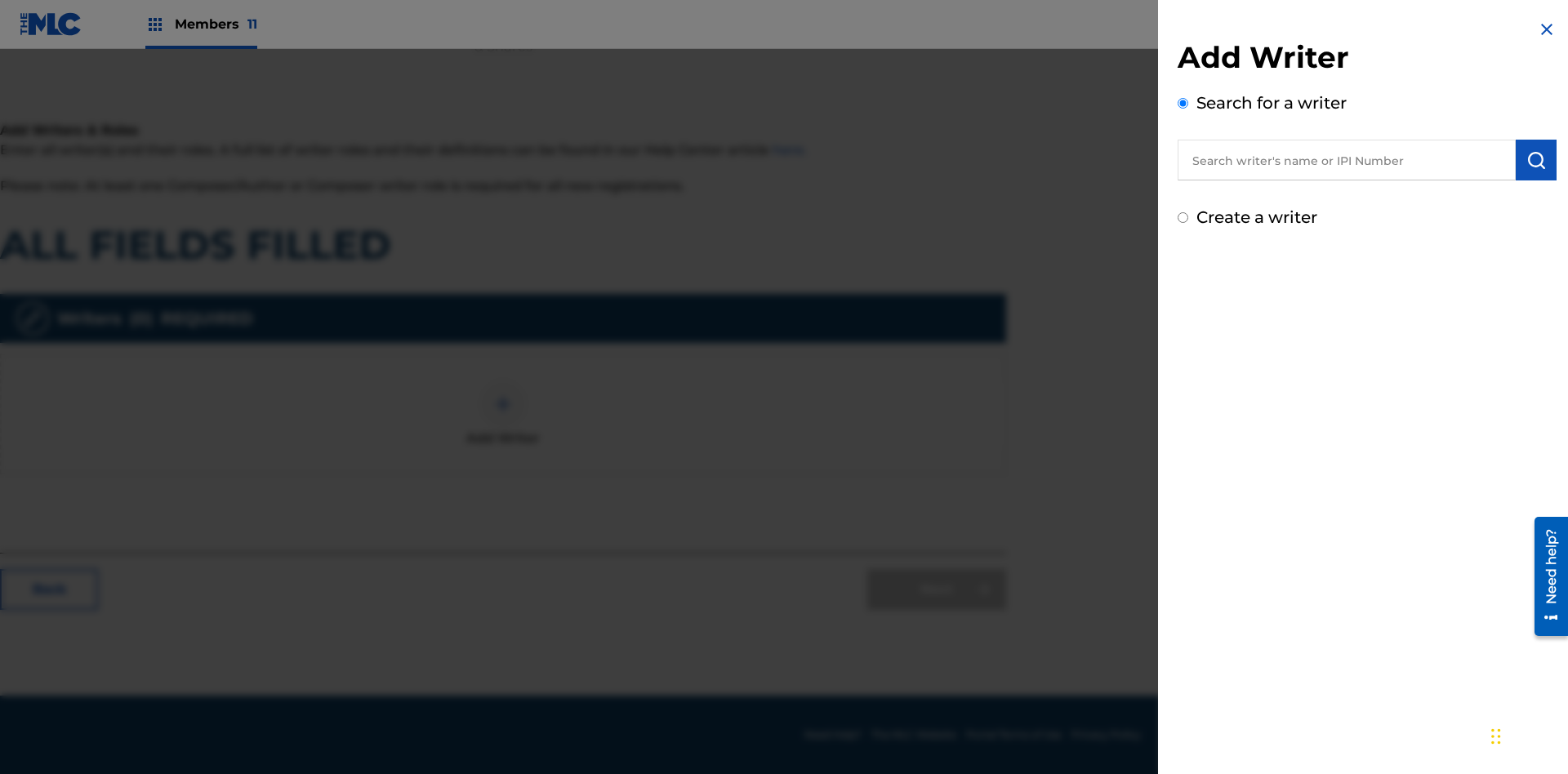
click at [1184, 218] on input "Create a writer" at bounding box center [1183, 217] width 10 height 10
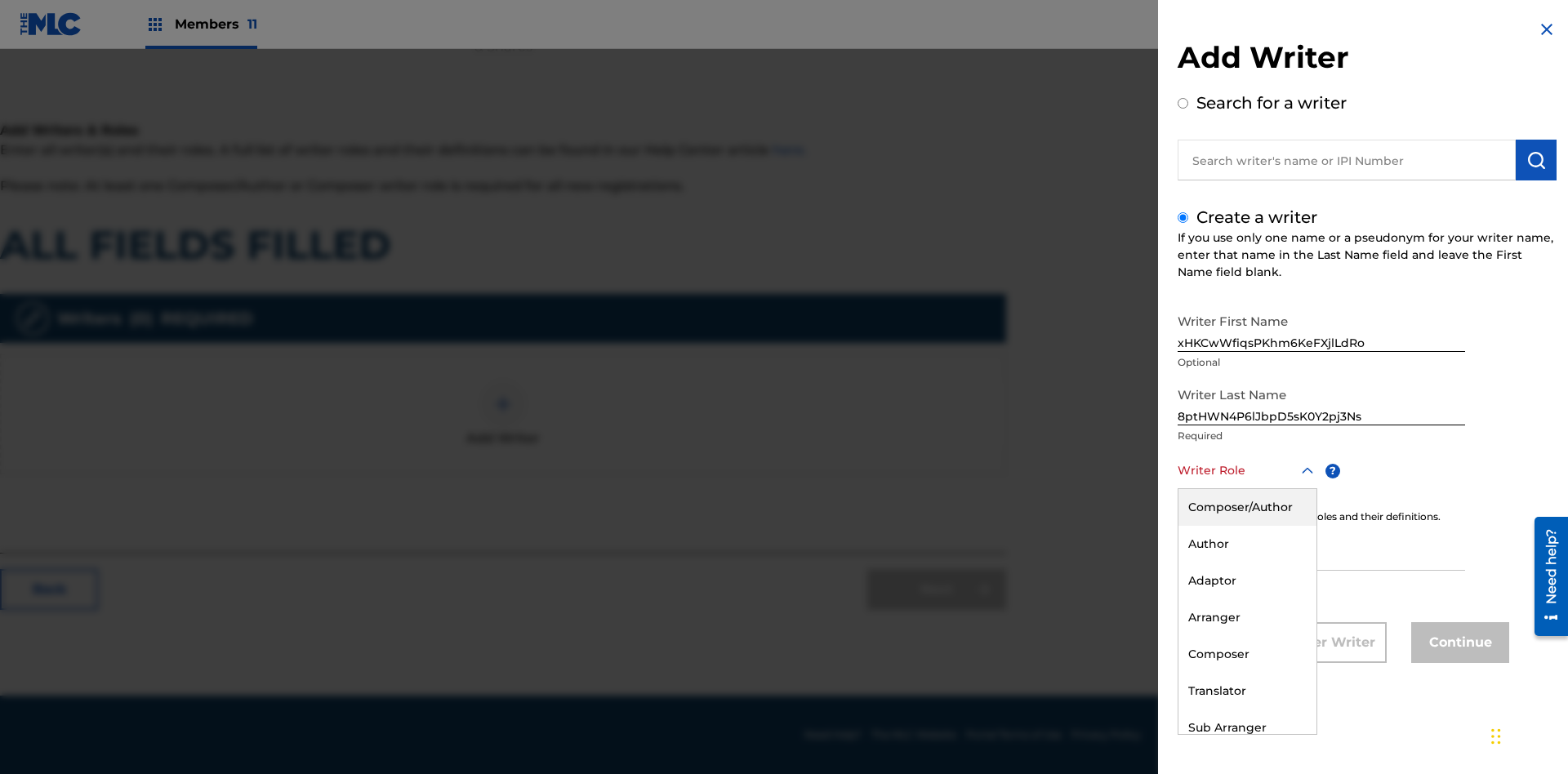
click at [1246, 654] on div "Composer" at bounding box center [1247, 654] width 138 height 37
click at [1321, 549] on input "IPI" at bounding box center [1321, 547] width 287 height 46
click at [1458, 644] on button "Continue" at bounding box center [1460, 642] width 98 height 41
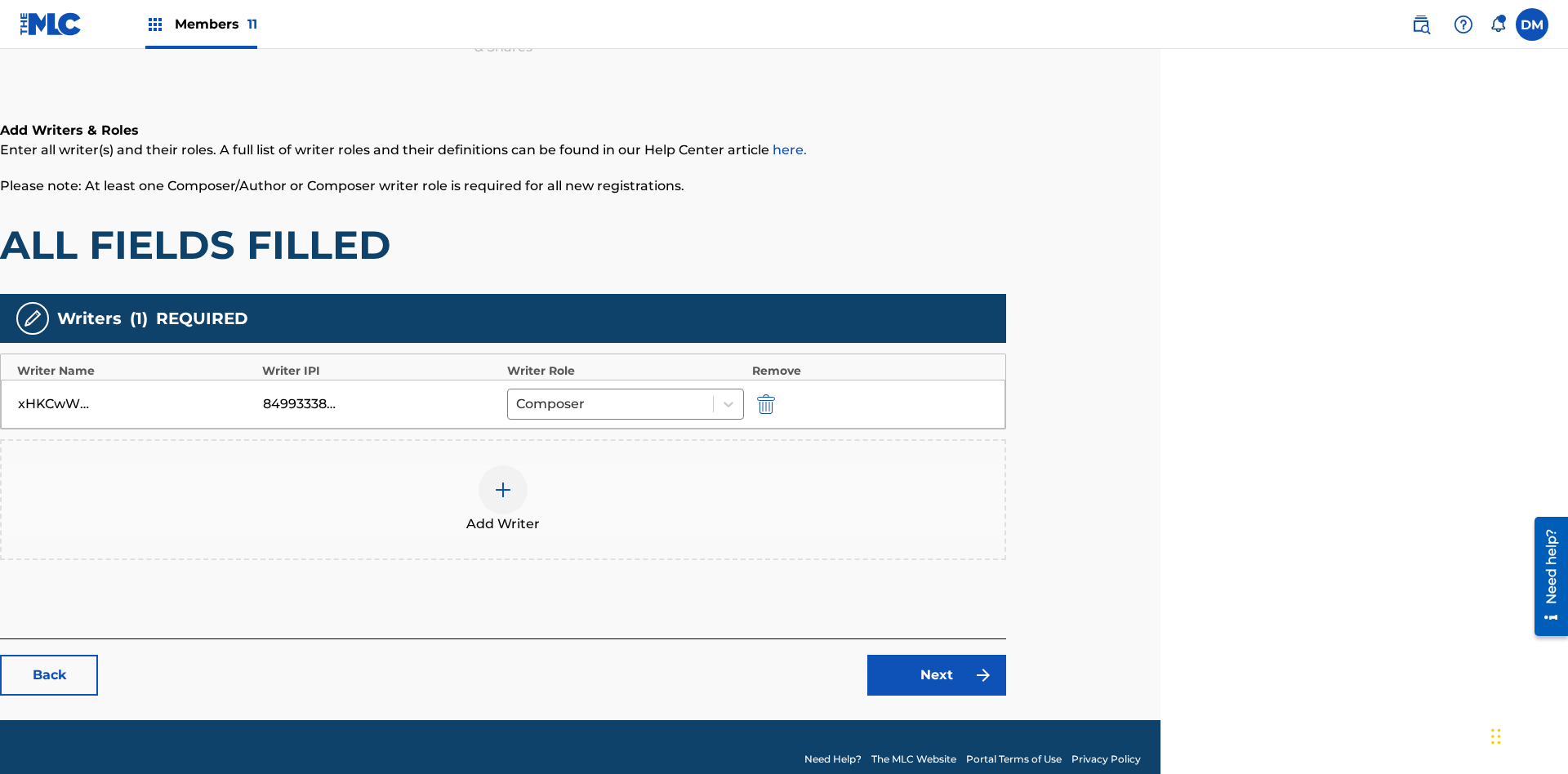
click at [503, 475] on div at bounding box center [504, 490] width 49 height 49
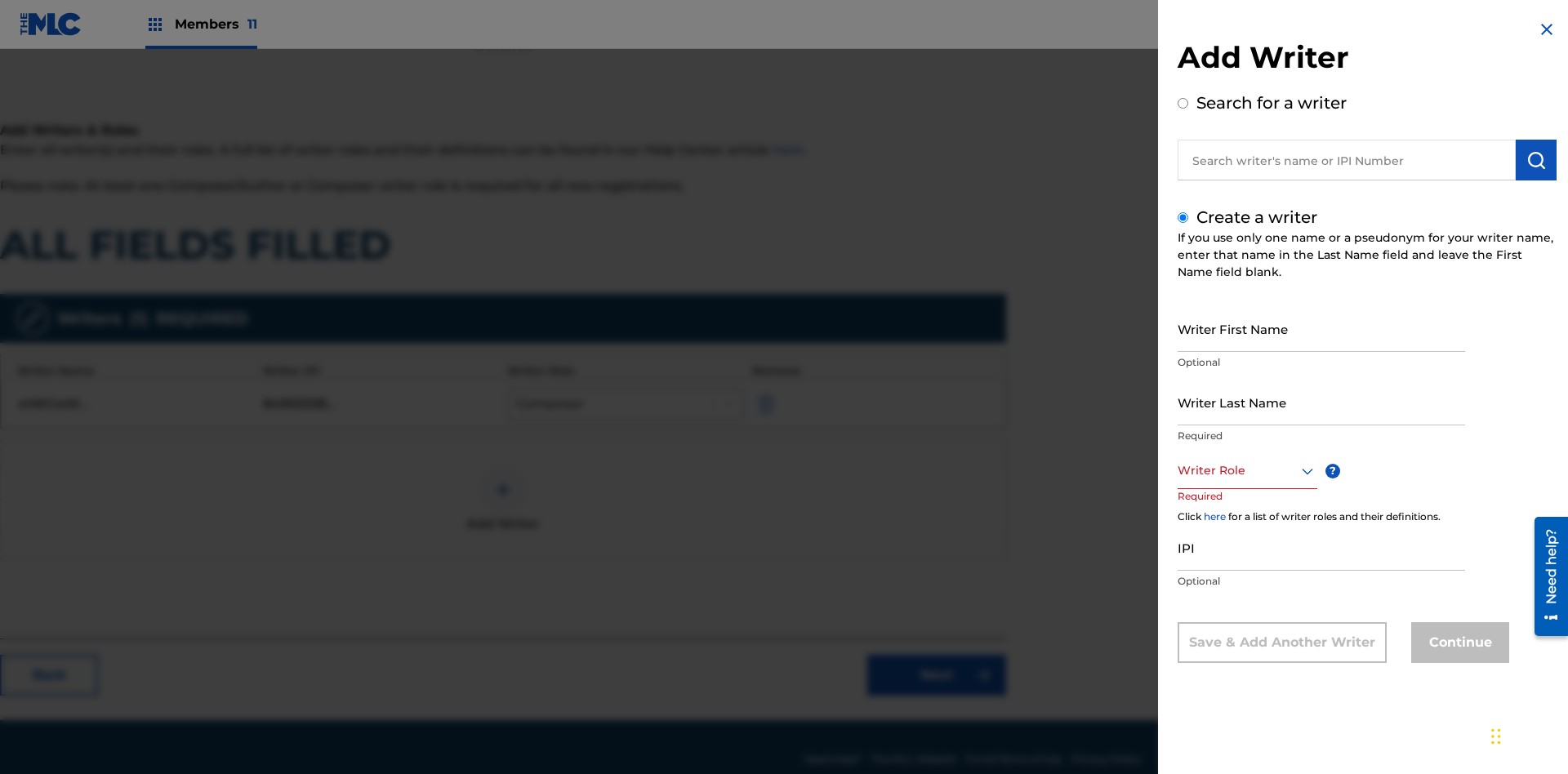
click at [1321, 328] on input "Writer First Name" at bounding box center [1321, 328] width 287 height 46
type input "sKHfFkIC6rXEFhMKHxmHnMYNq"
click at [1321, 402] on input "Writer Last Name" at bounding box center [1321, 401] width 287 height 46
type input "Yk9hWhAQcFSFlk7UwKQxkSTAJ"
click at [1246, 470] on div at bounding box center [1247, 471] width 139 height 21
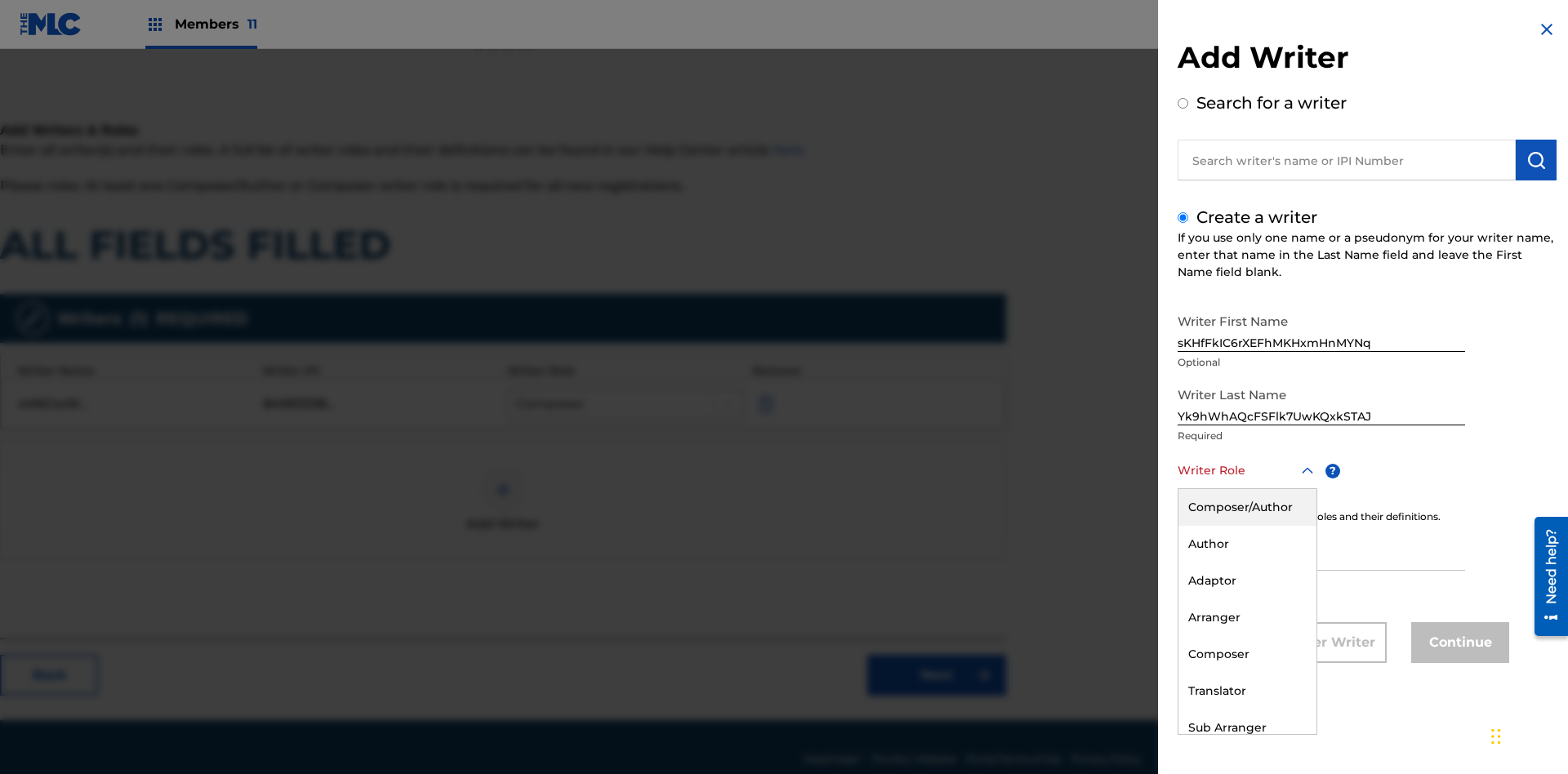
click at [1246, 507] on div "Composer/Author" at bounding box center [1247, 507] width 138 height 37
click at [1321, 549] on input "IPI" at bounding box center [1321, 547] width 287 height 46
click at [1458, 644] on button "Continue" at bounding box center [1460, 642] width 98 height 41
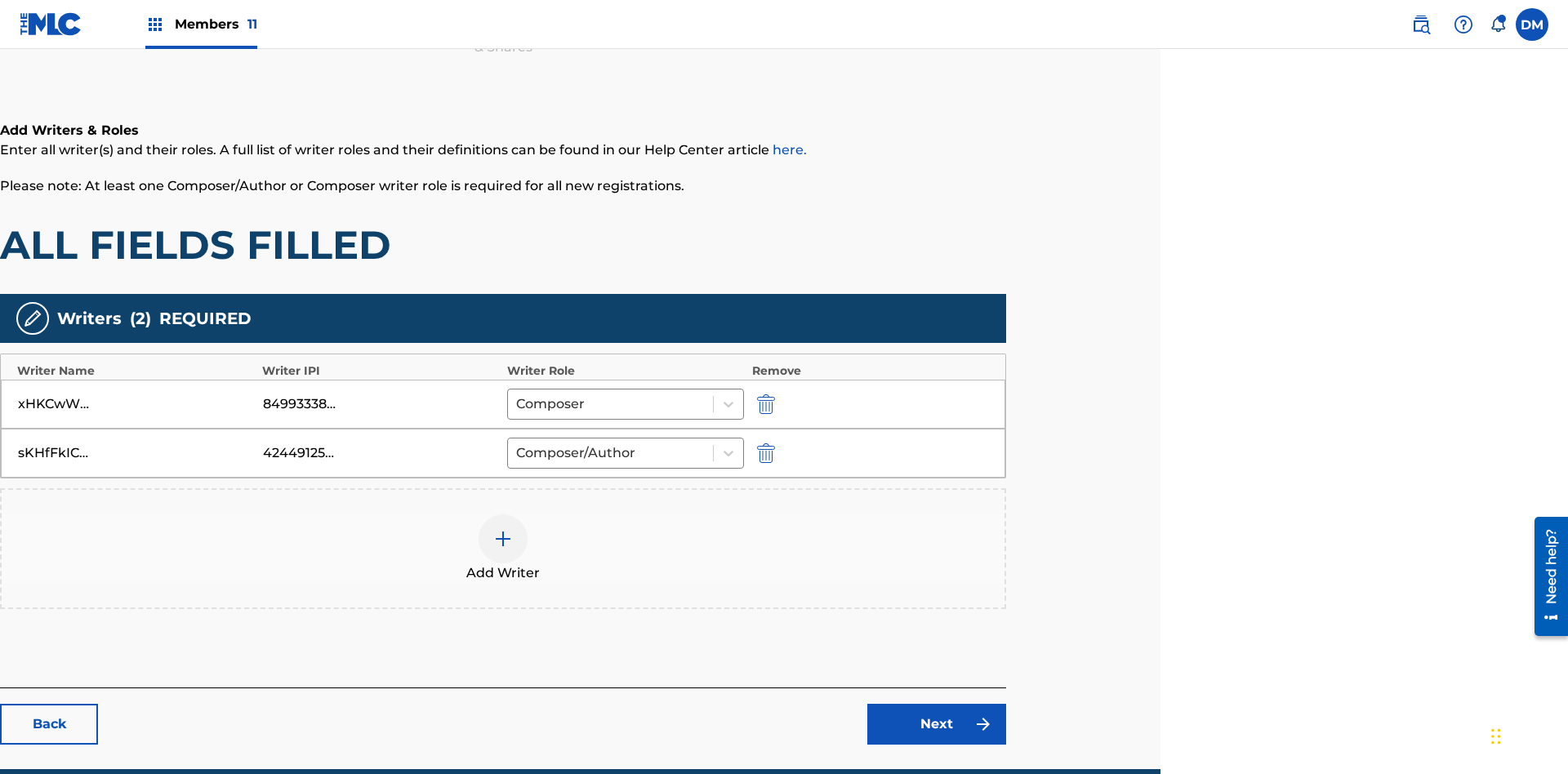
click at [937, 704] on link "Next" at bounding box center [936, 724] width 138 height 41
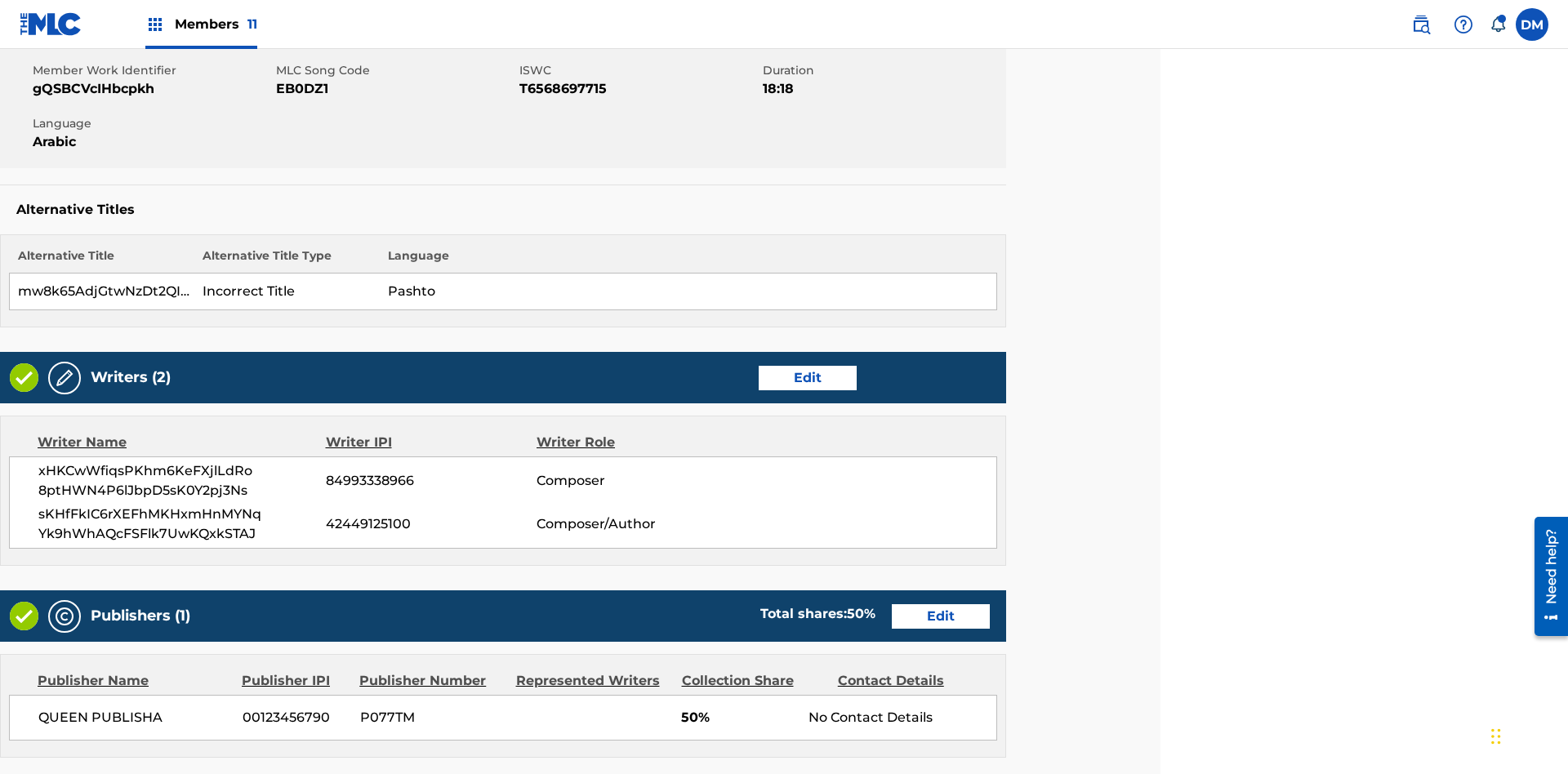
click at [941, 604] on link "Edit" at bounding box center [940, 617] width 98 height 25
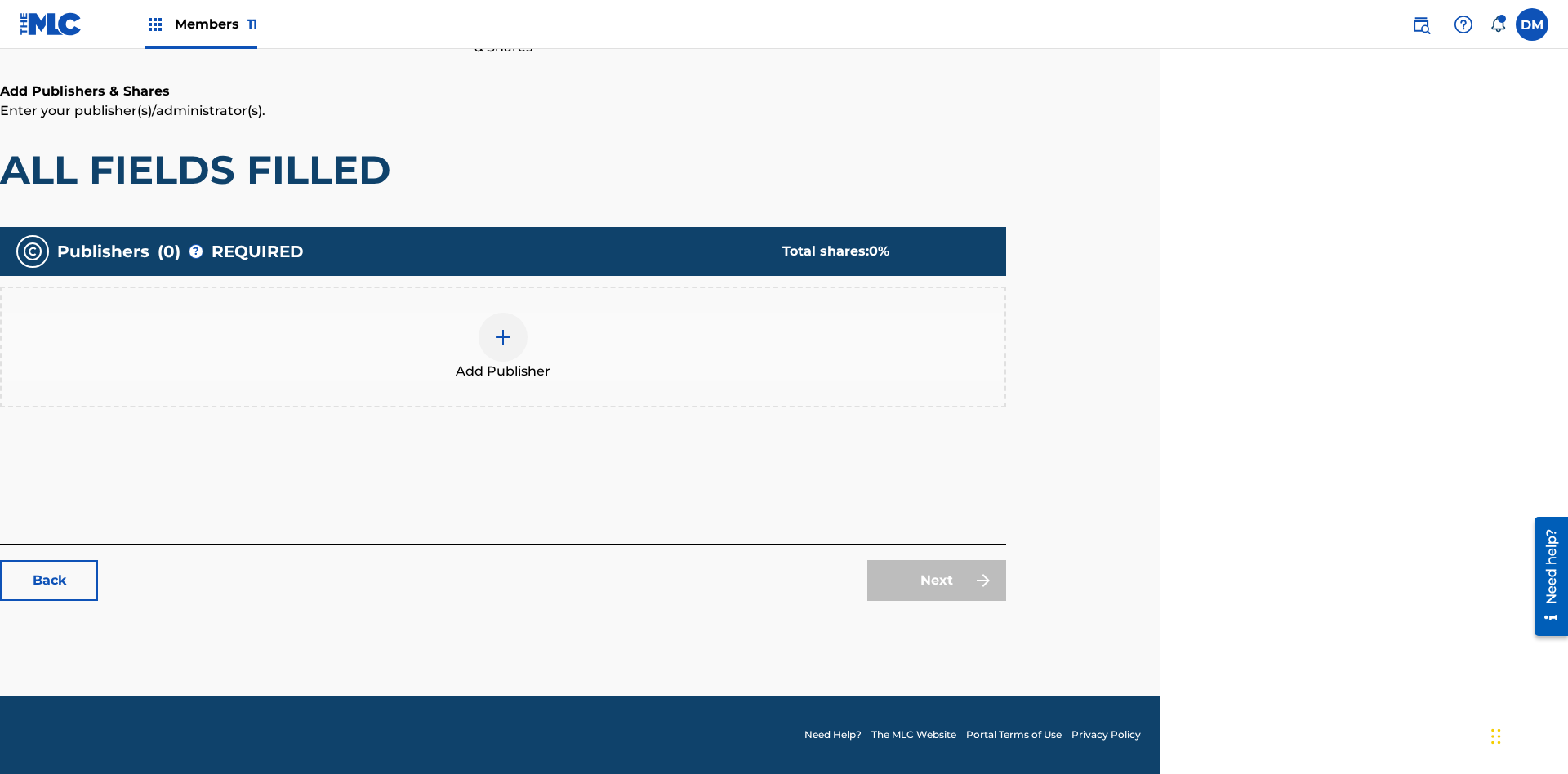
click at [503, 337] on img at bounding box center [503, 337] width 20 height 20
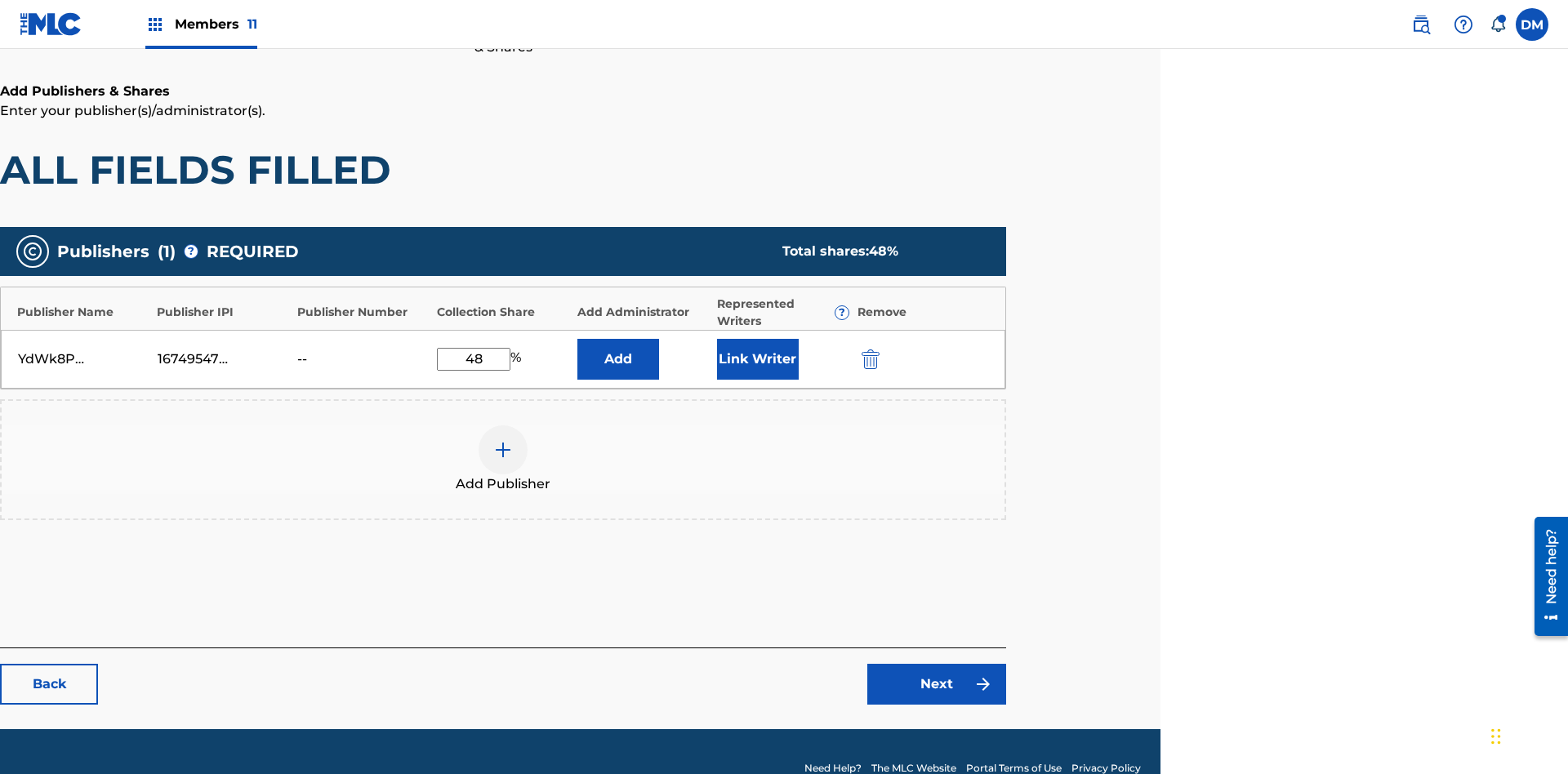
type input "48"
click at [757, 339] on button "Link Writer" at bounding box center [758, 359] width 82 height 41
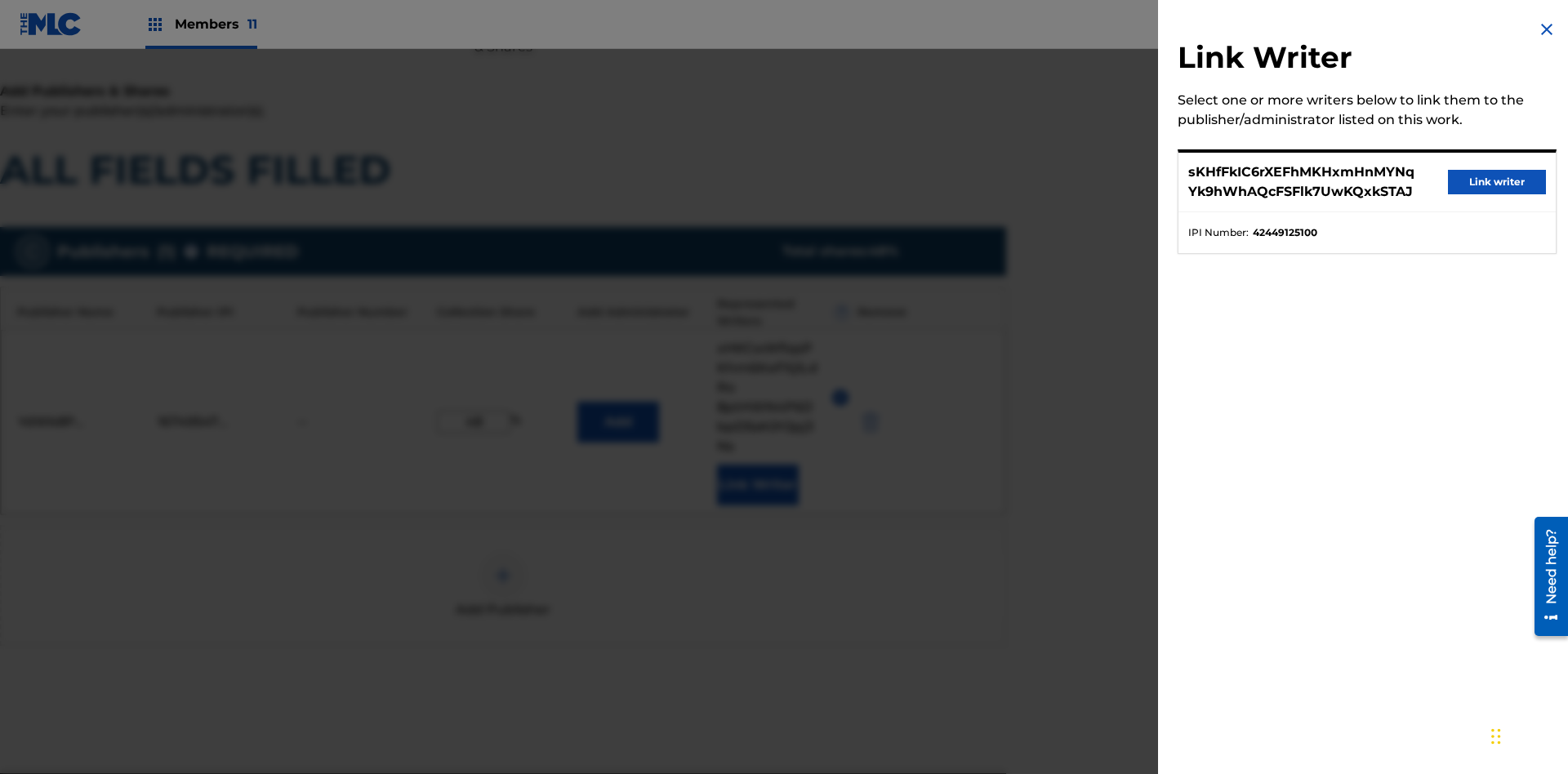
click at [1497, 182] on button "Link writer" at bounding box center [1497, 182] width 98 height 25
click at [757, 465] on button "Link Writer" at bounding box center [758, 485] width 82 height 41
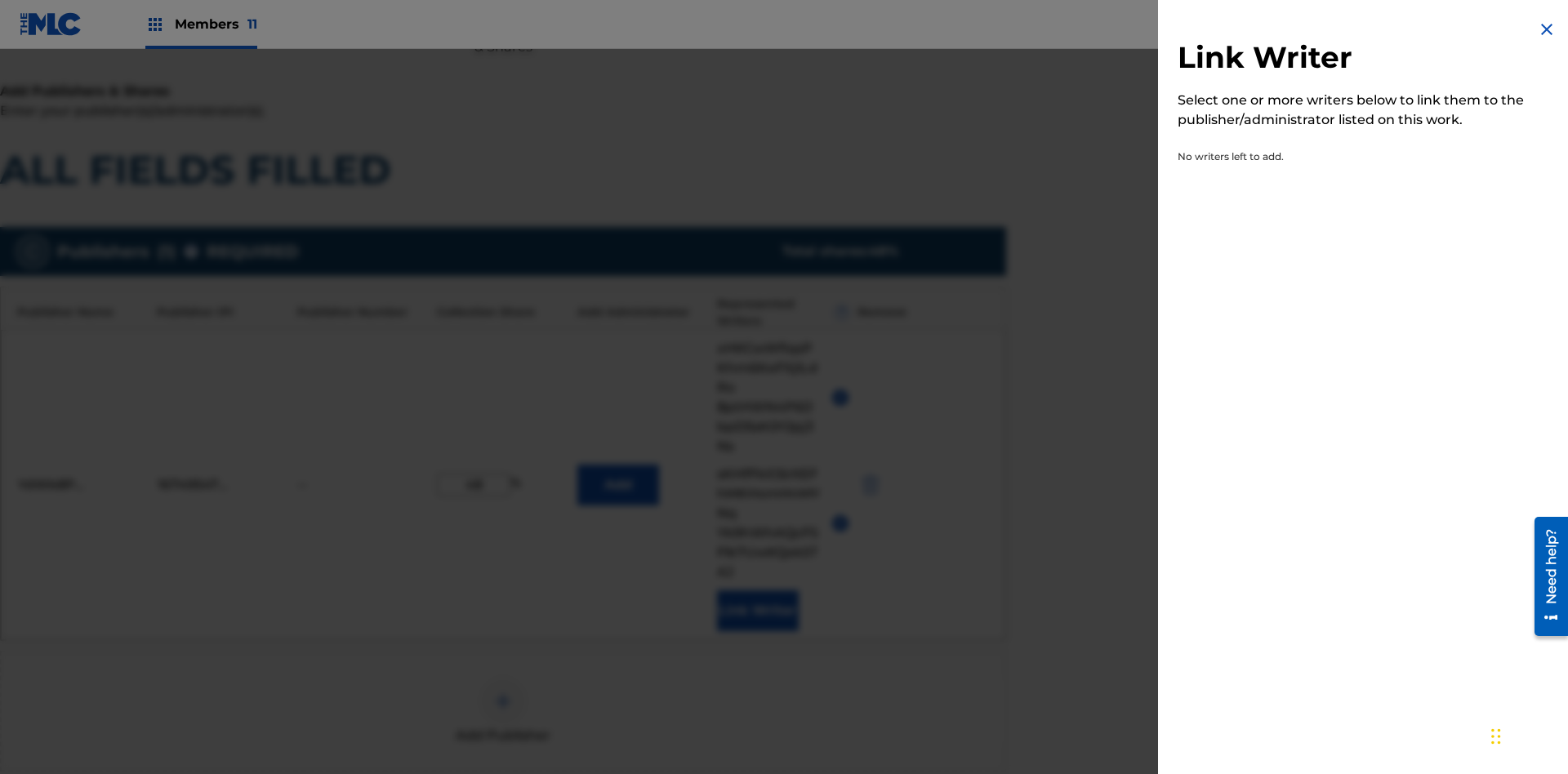
click at [1547, 29] on img at bounding box center [1546, 29] width 20 height 20
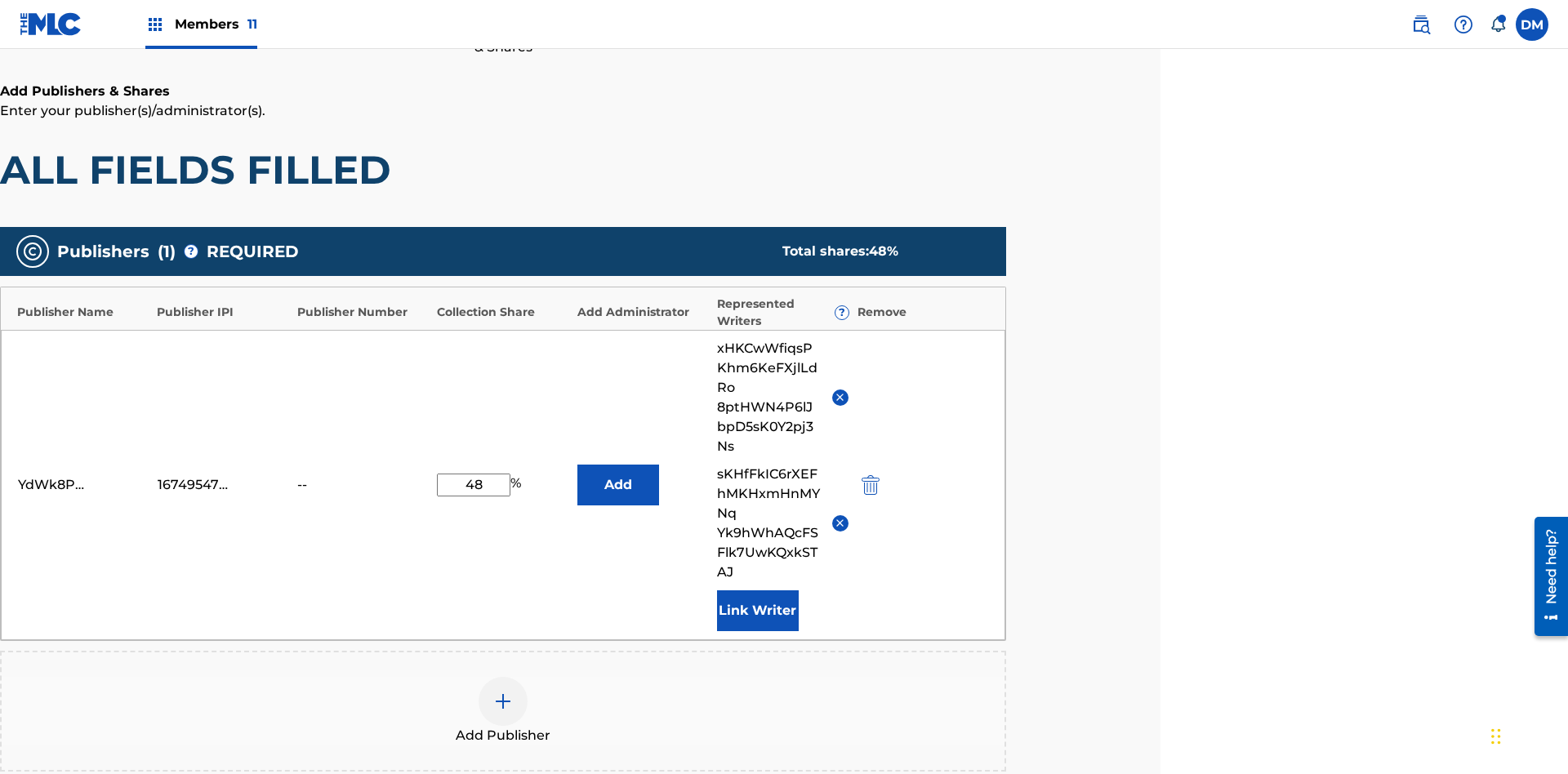
click at [618, 465] on button "Add" at bounding box center [618, 485] width 82 height 41
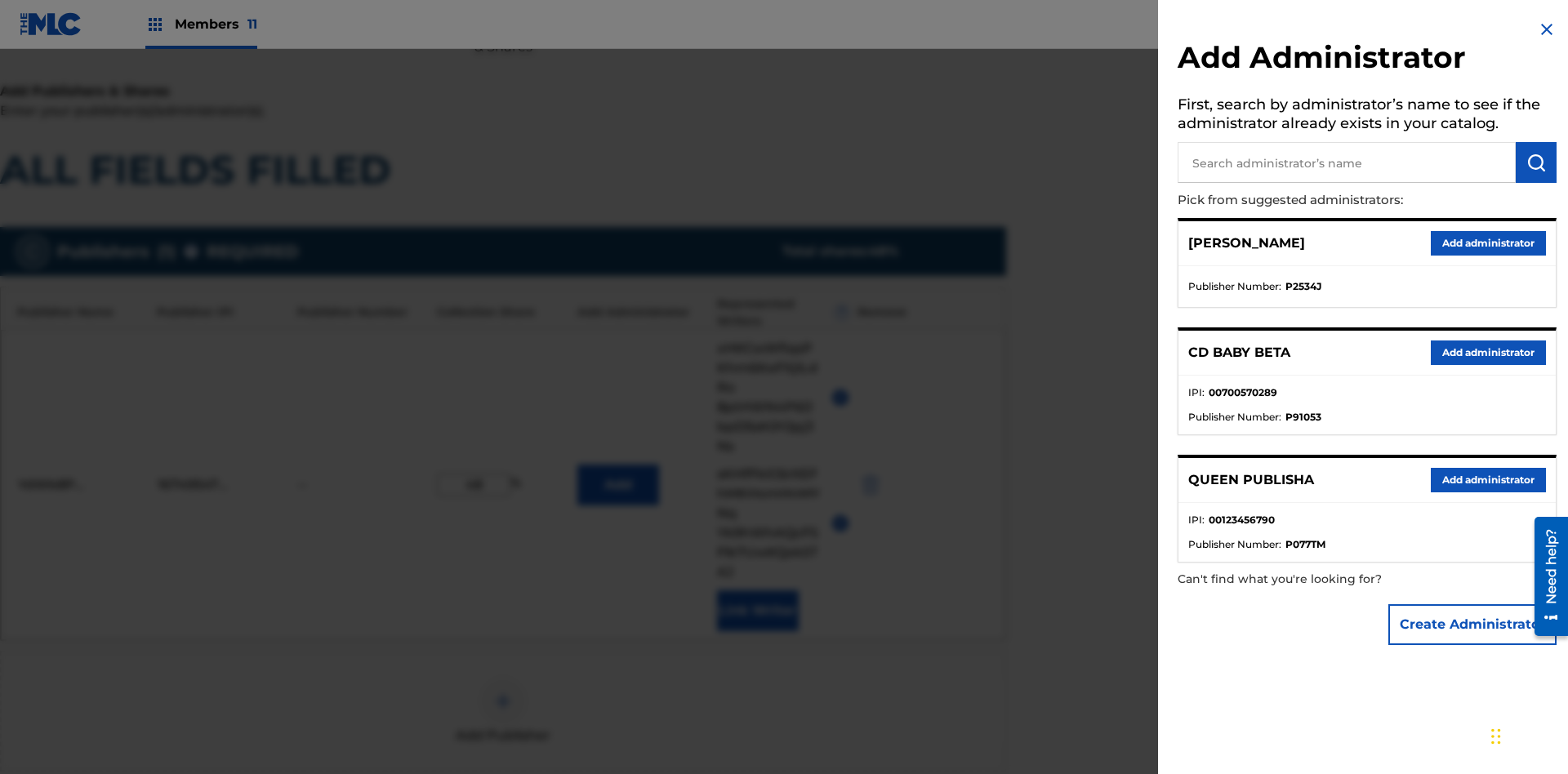
click at [1473, 624] on button "Create Administrator" at bounding box center [1472, 624] width 168 height 41
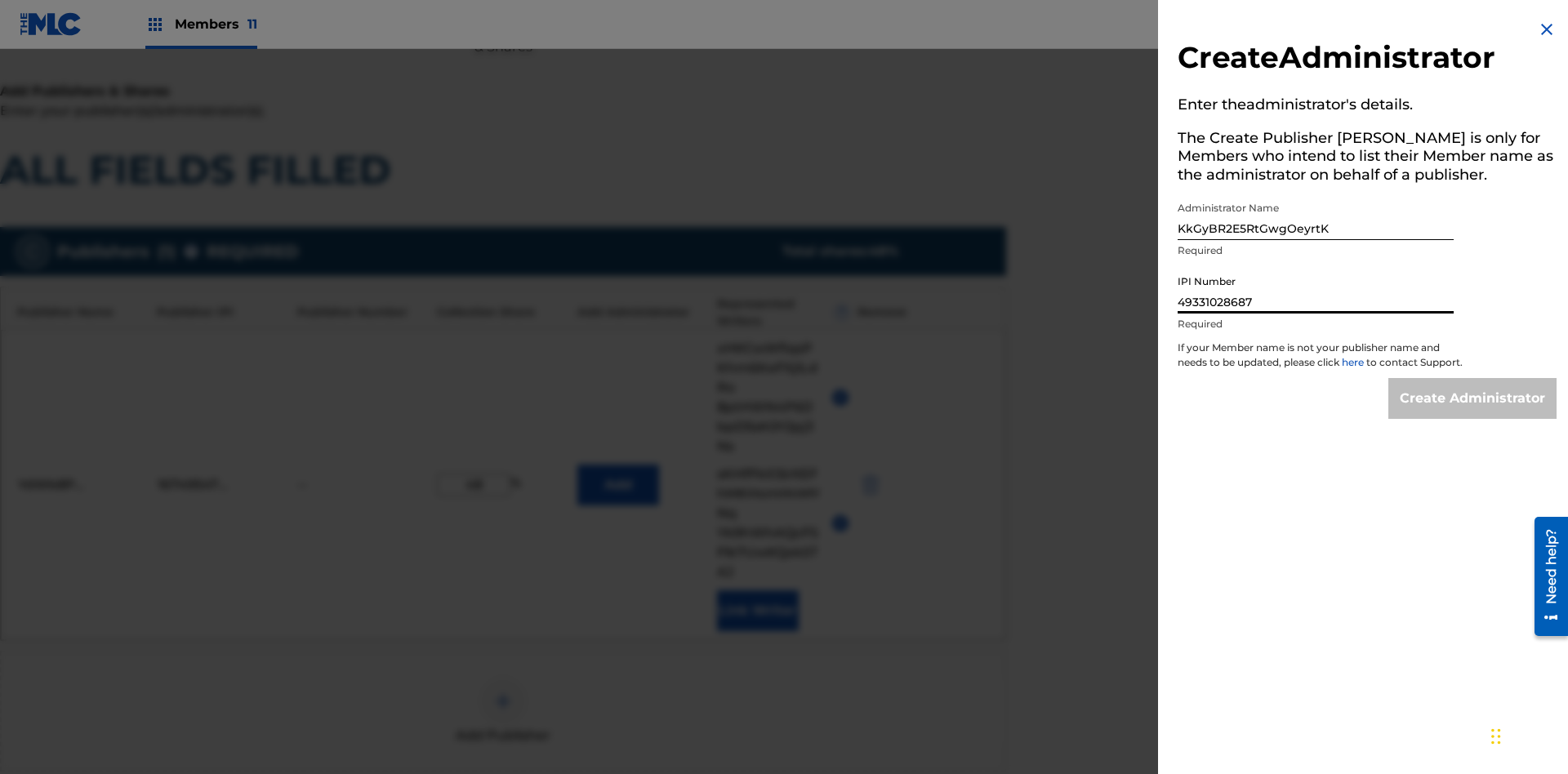
click at [1473, 414] on input "Create Administrator" at bounding box center [1472, 398] width 168 height 41
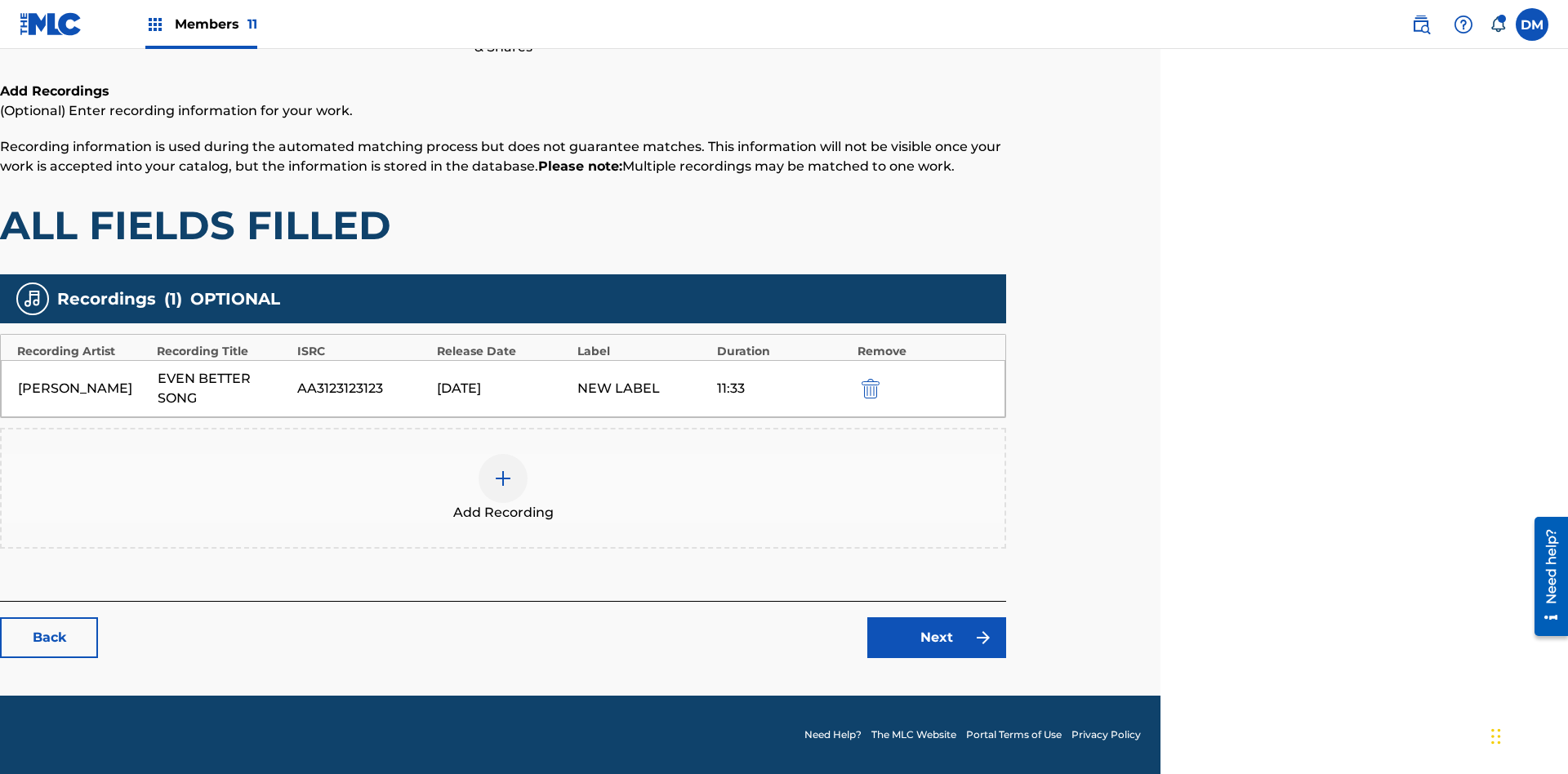
click at [868, 388] on img "submit" at bounding box center [870, 388] width 18 height 20
click at [503, 469] on img at bounding box center [503, 478] width 20 height 20
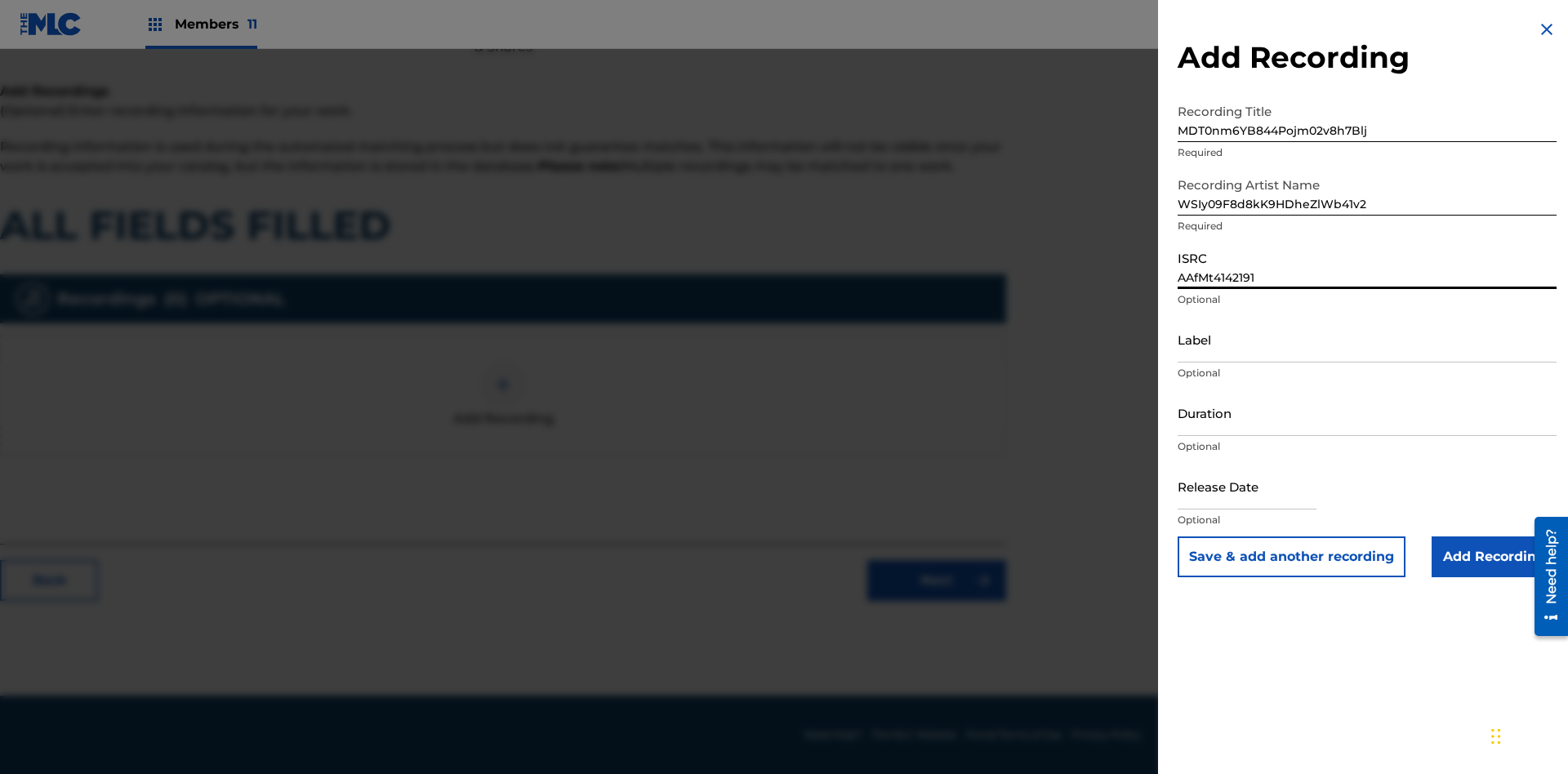
click at [1367, 339] on input "Label" at bounding box center [1367, 339] width 378 height 46
click at [1367, 413] on input "Duration" at bounding box center [1367, 413] width 378 height 46
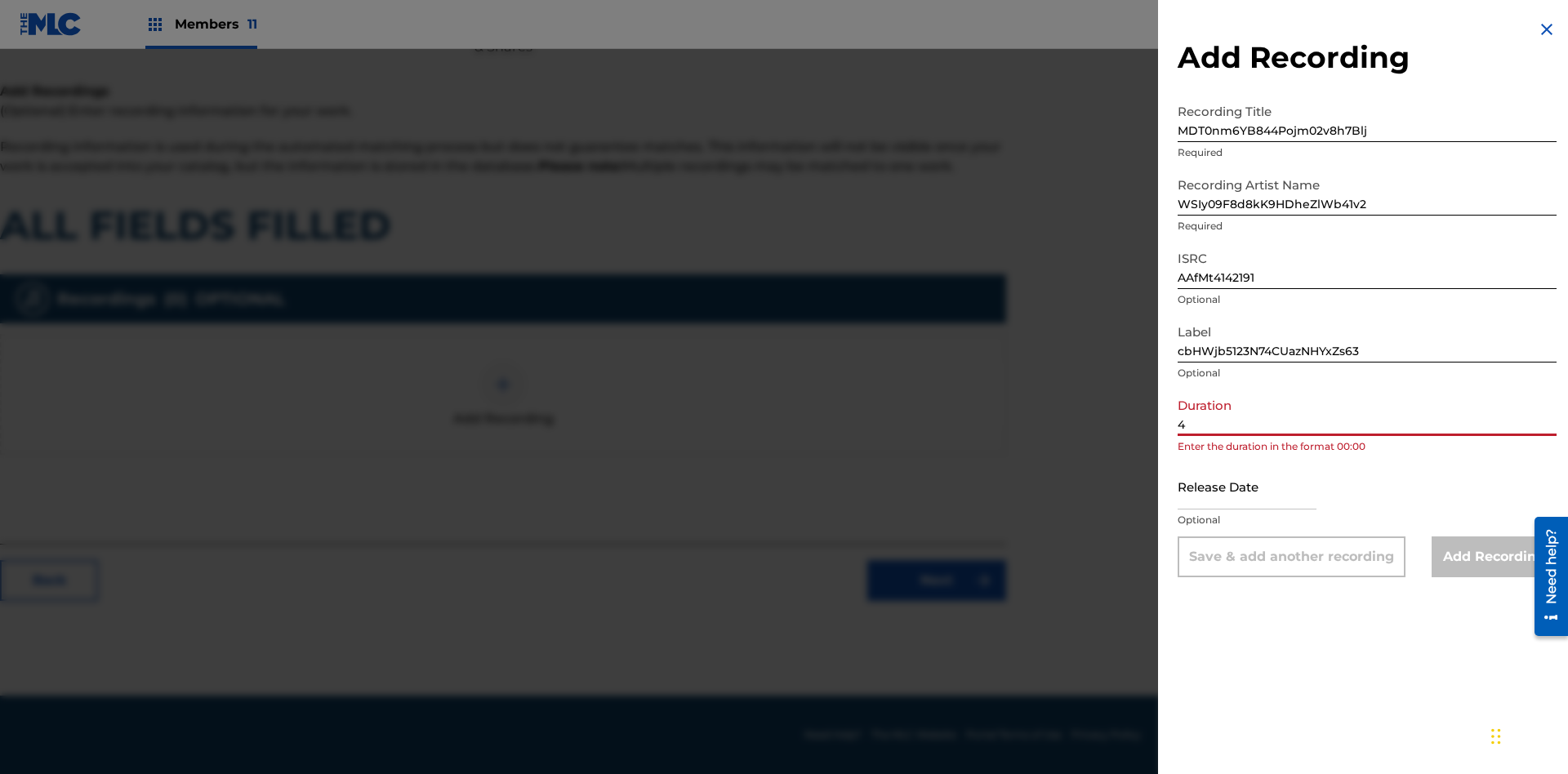
click at [1367, 413] on input "4" at bounding box center [1367, 413] width 378 height 46
click at [1261, 488] on input "text" at bounding box center [1247, 486] width 138 height 46
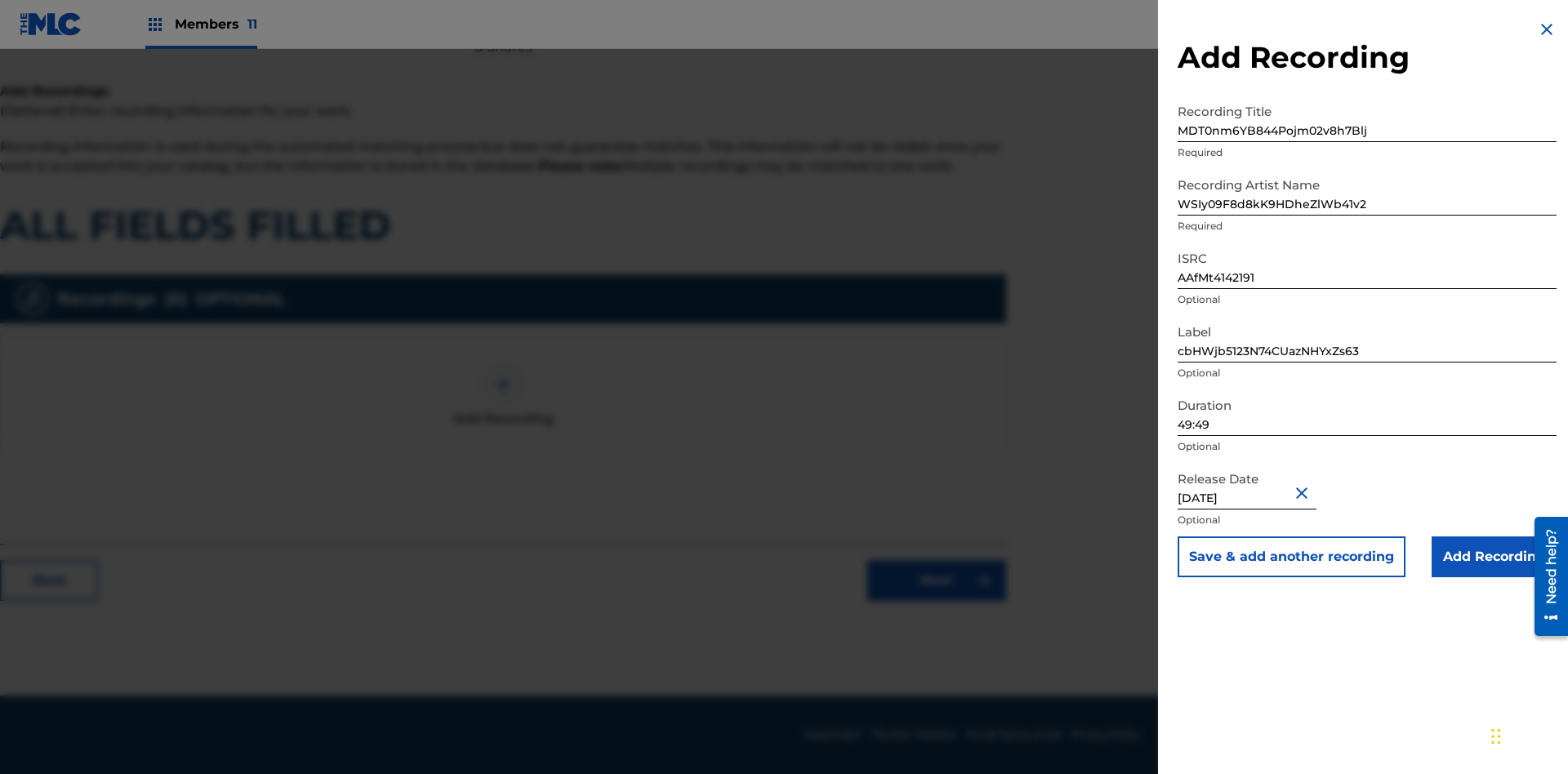
click at [1494, 557] on input "Add Recording" at bounding box center [1494, 557] width 125 height 41
click at [937, 601] on link "Next" at bounding box center [936, 580] width 138 height 41
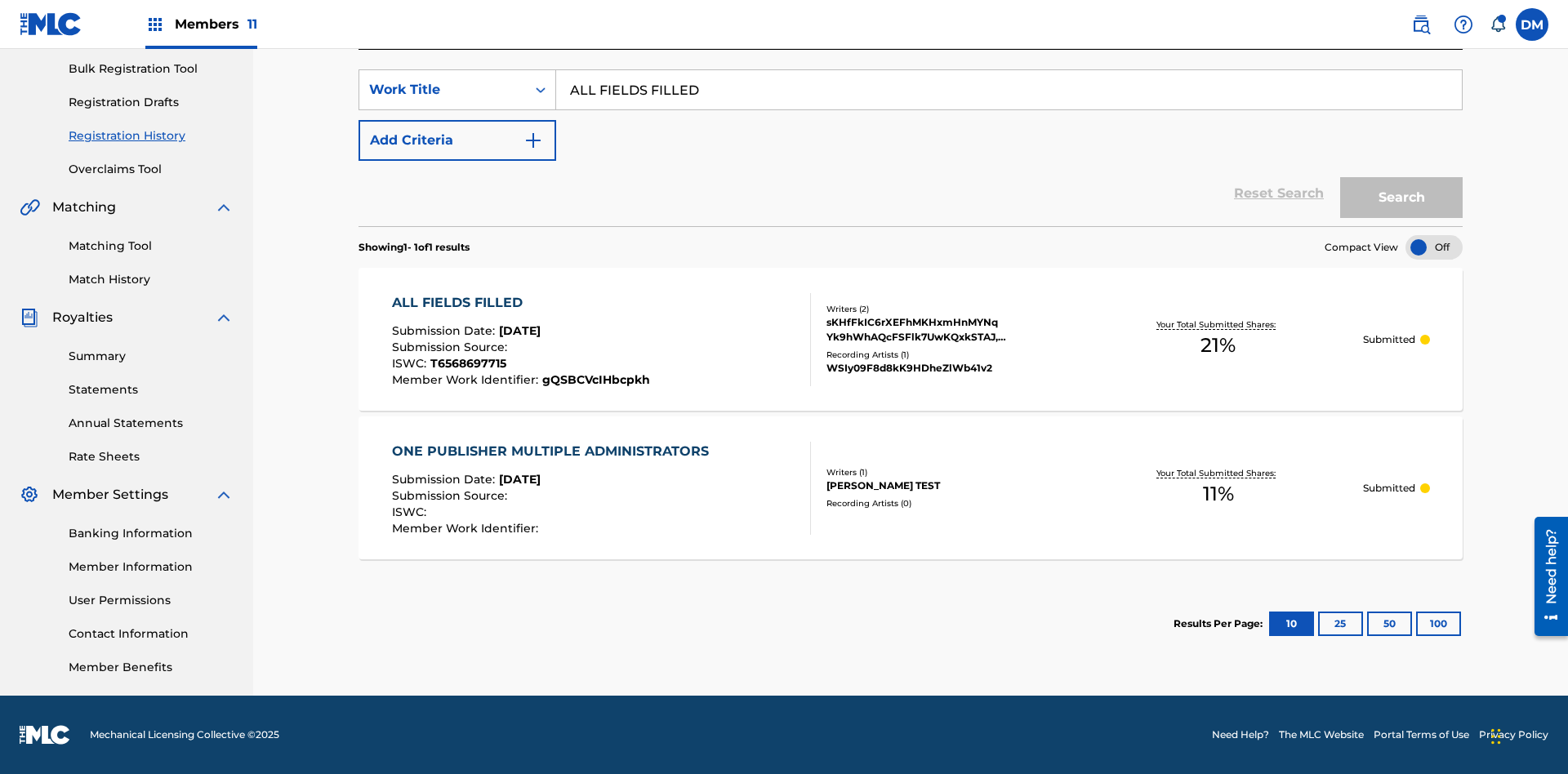
click at [1401, 197] on button "Search" at bounding box center [1401, 197] width 122 height 41
